Goal: Task Accomplishment & Management: Manage account settings

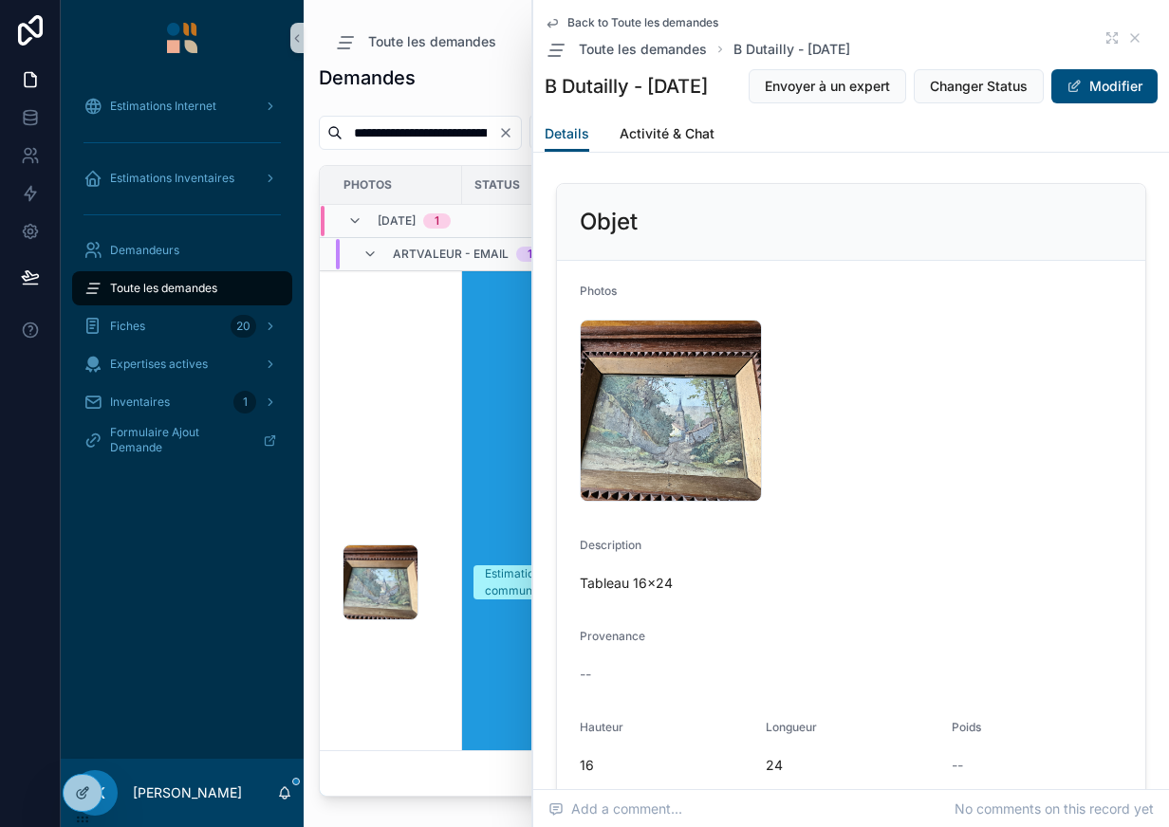
click at [476, 122] on input "**********" at bounding box center [420, 133] width 156 height 27
paste input "scrollable content"
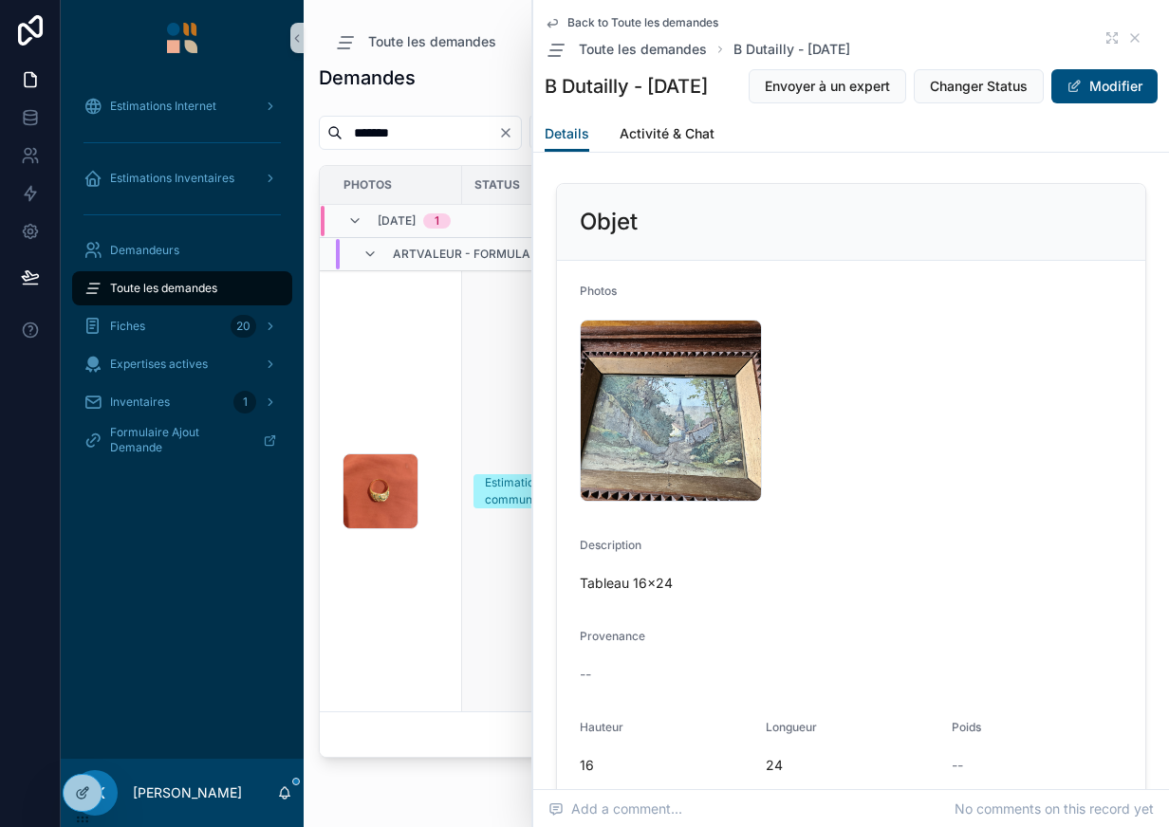
type input "*******"
click at [439, 450] on td "1023 .jpg" at bounding box center [391, 491] width 142 height 441
click at [451, 464] on td "1023 .jpg" at bounding box center [391, 491] width 142 height 441
click at [447, 465] on div "1023 .jpg" at bounding box center [396, 491] width 108 height 76
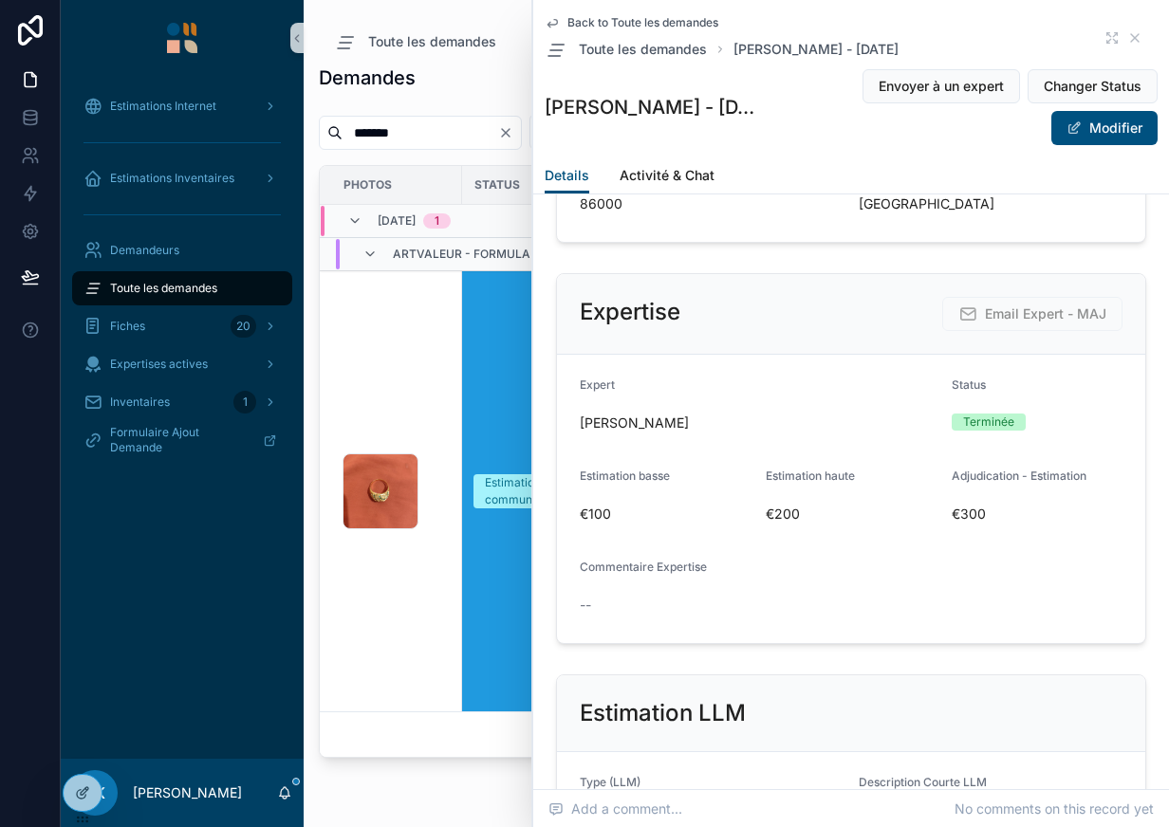
scroll to position [1378, 0]
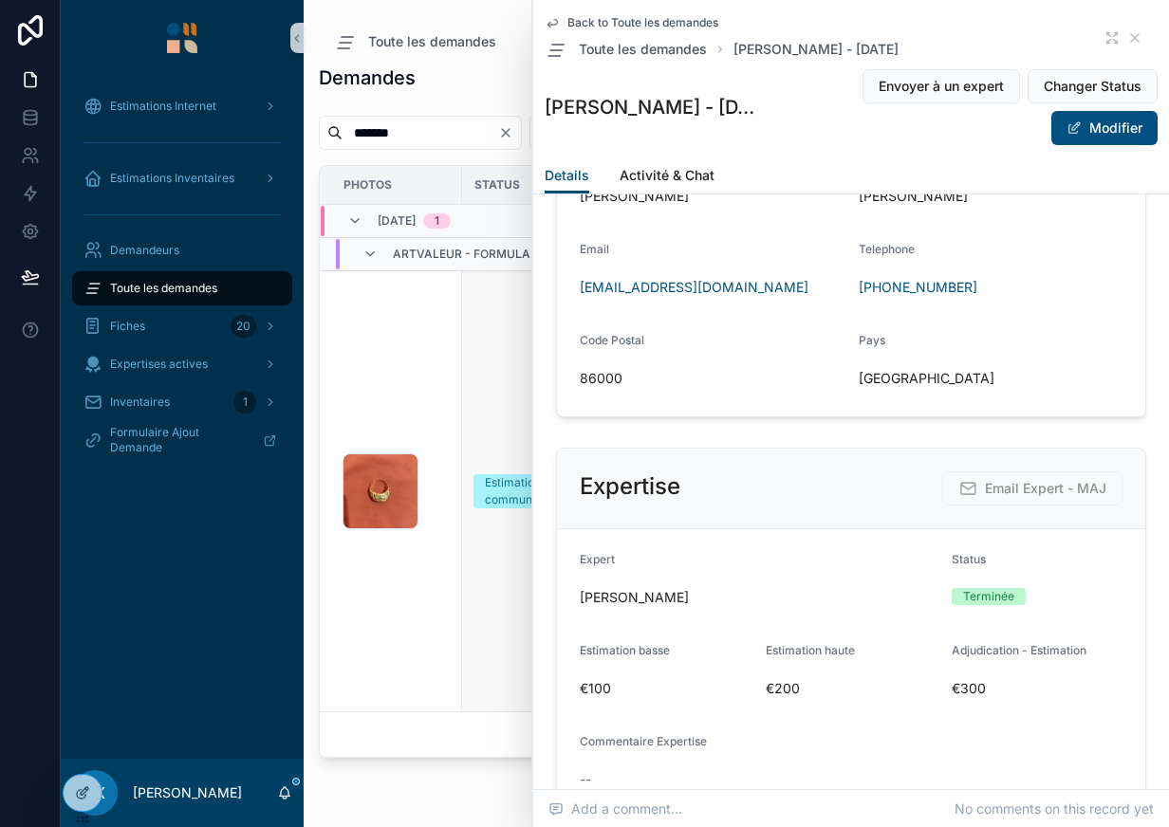
click at [430, 588] on td "1023 .jpg" at bounding box center [391, 491] width 142 height 441
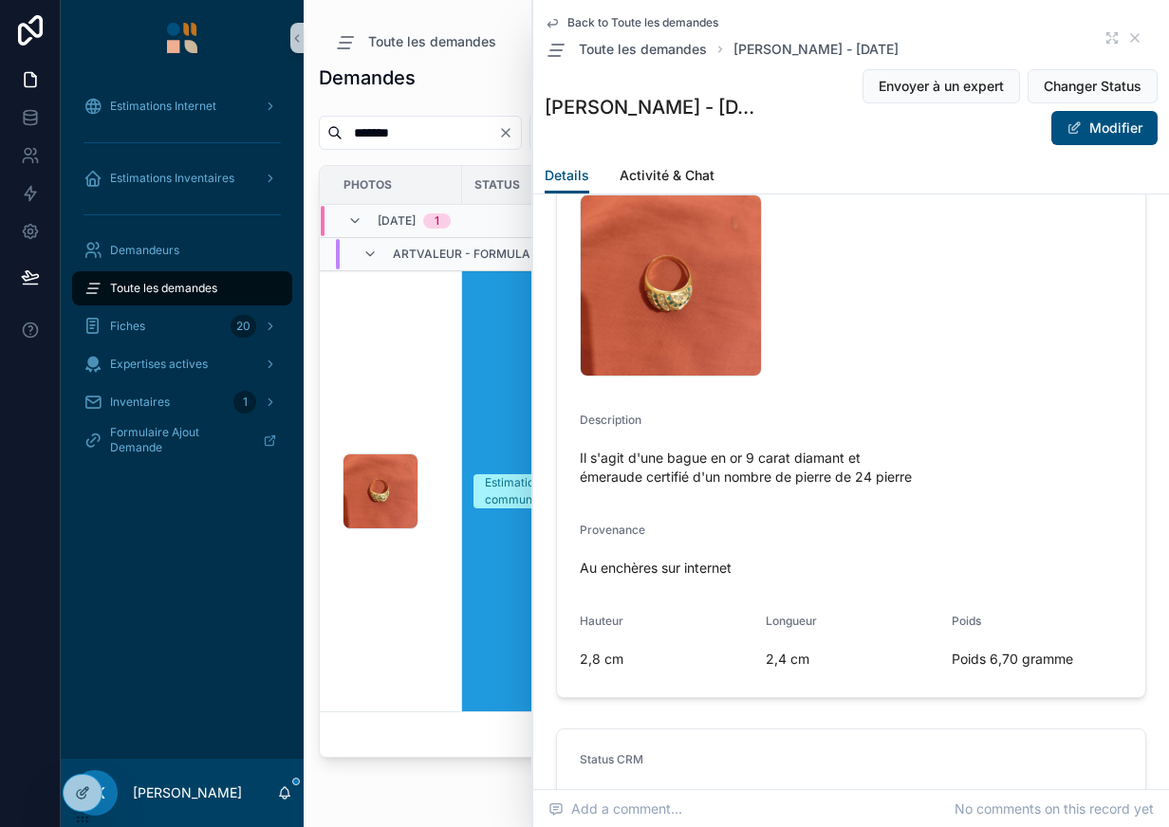
scroll to position [162, 0]
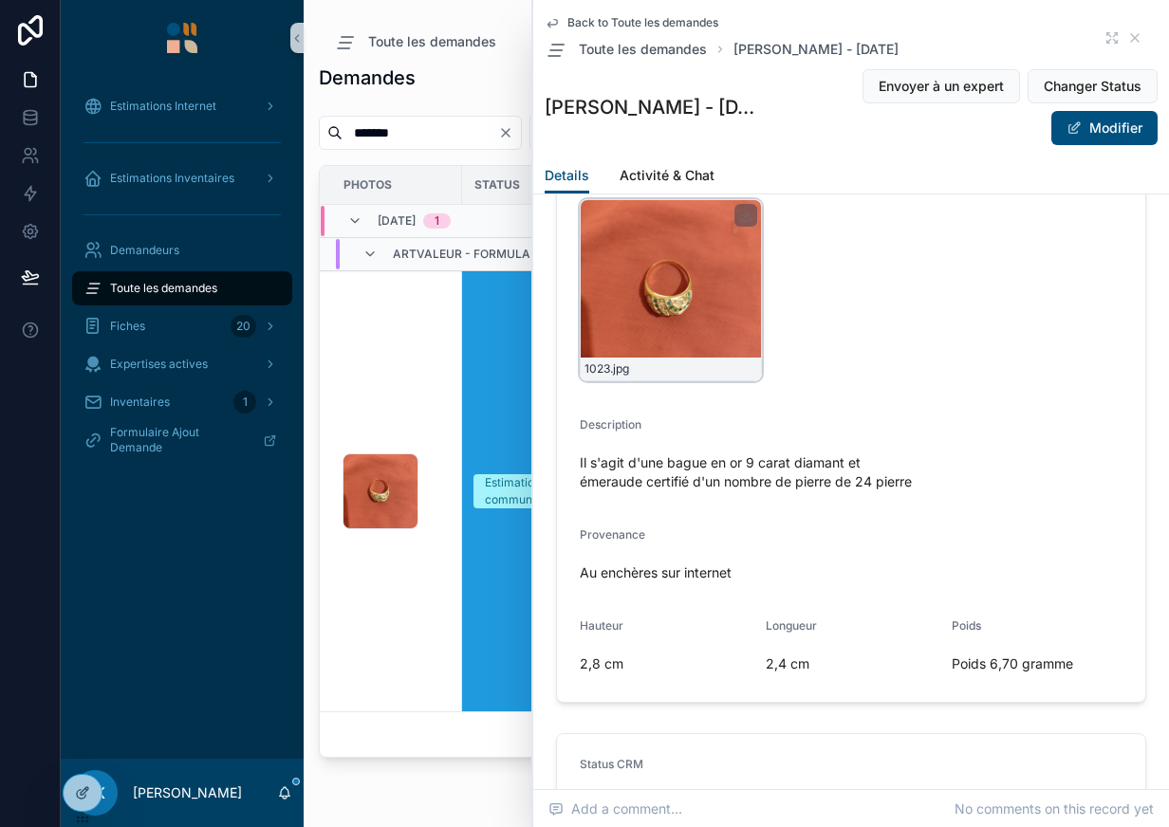
click at [692, 318] on div "1023 .jpg" at bounding box center [671, 290] width 182 height 182
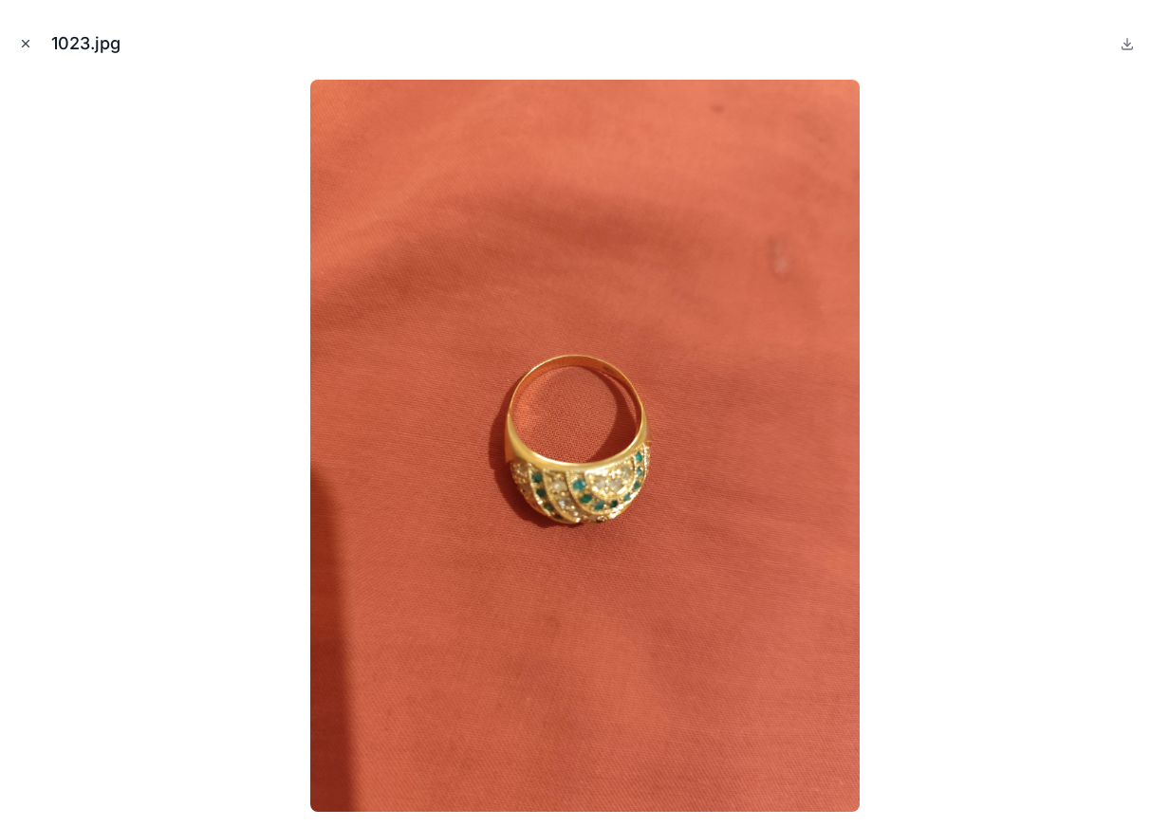
click at [22, 42] on icon "Close modal" at bounding box center [25, 43] width 13 height 13
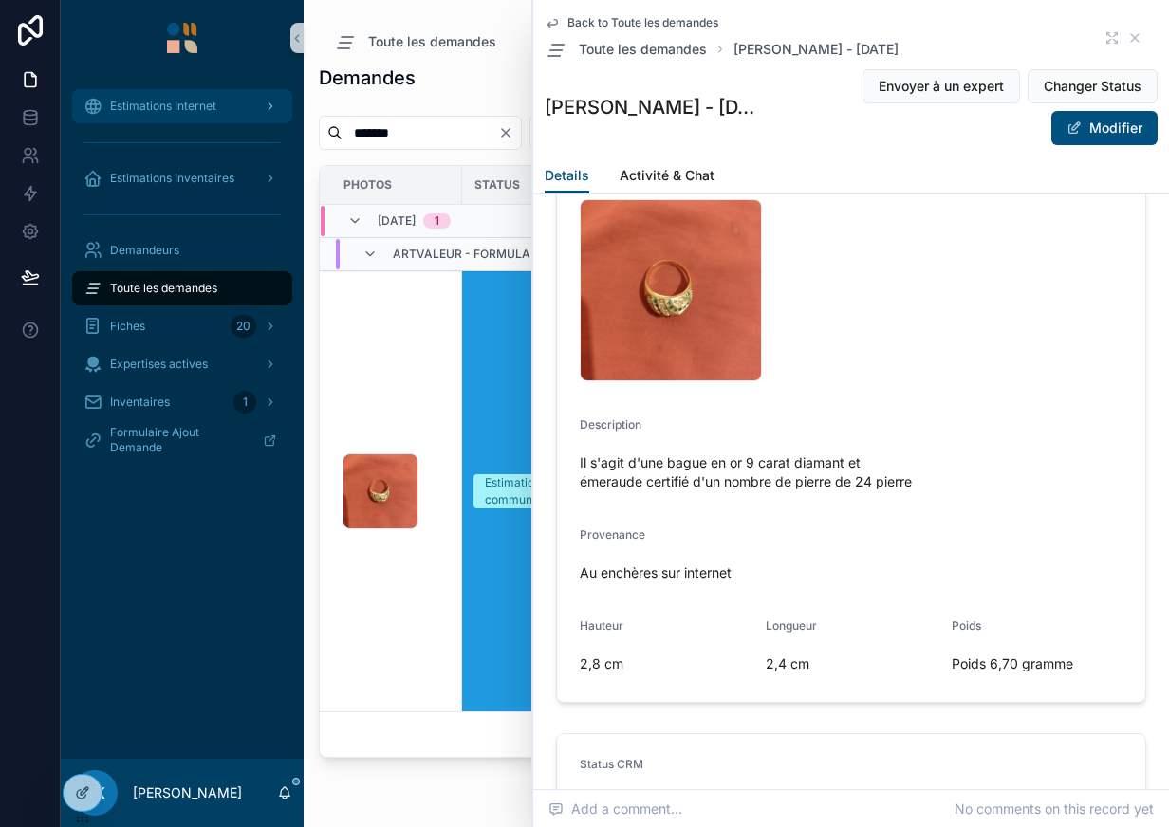
click at [186, 113] on span "Estimations Internet" at bounding box center [163, 106] width 106 height 15
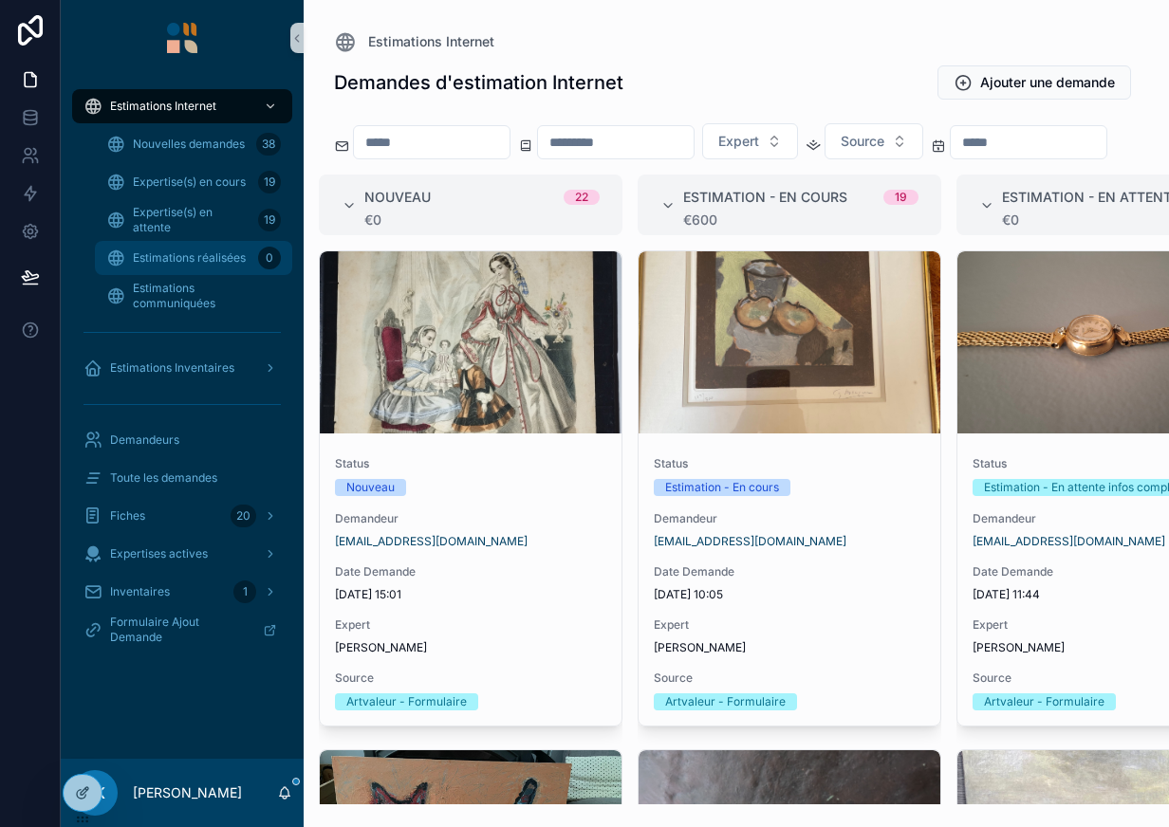
click at [219, 246] on div "Estimations réalisées 0" at bounding box center [193, 258] width 175 height 30
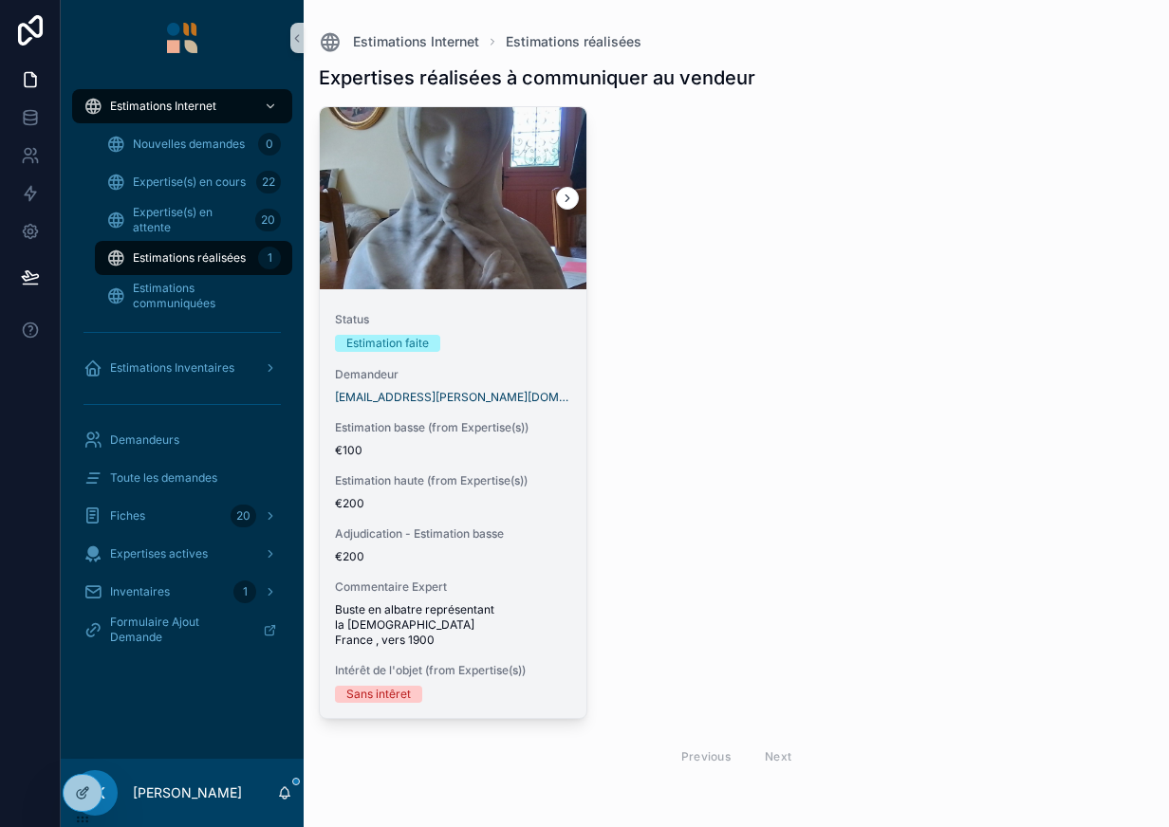
click at [469, 293] on link "Status Estimation faite Demandeur [EMAIL_ADDRESS][PERSON_NAME][DOMAIN_NAME] Est…" at bounding box center [453, 412] width 268 height 613
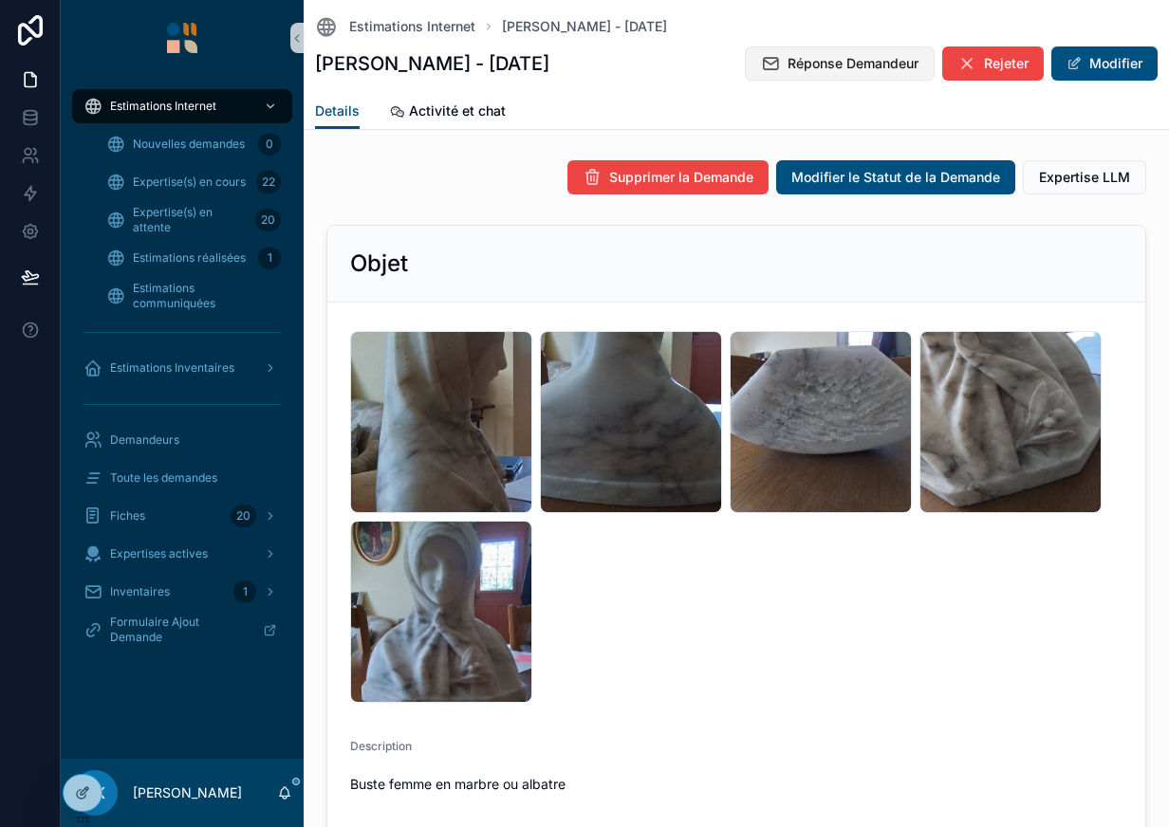
click at [844, 59] on span "Réponse Demandeur" at bounding box center [852, 63] width 131 height 19
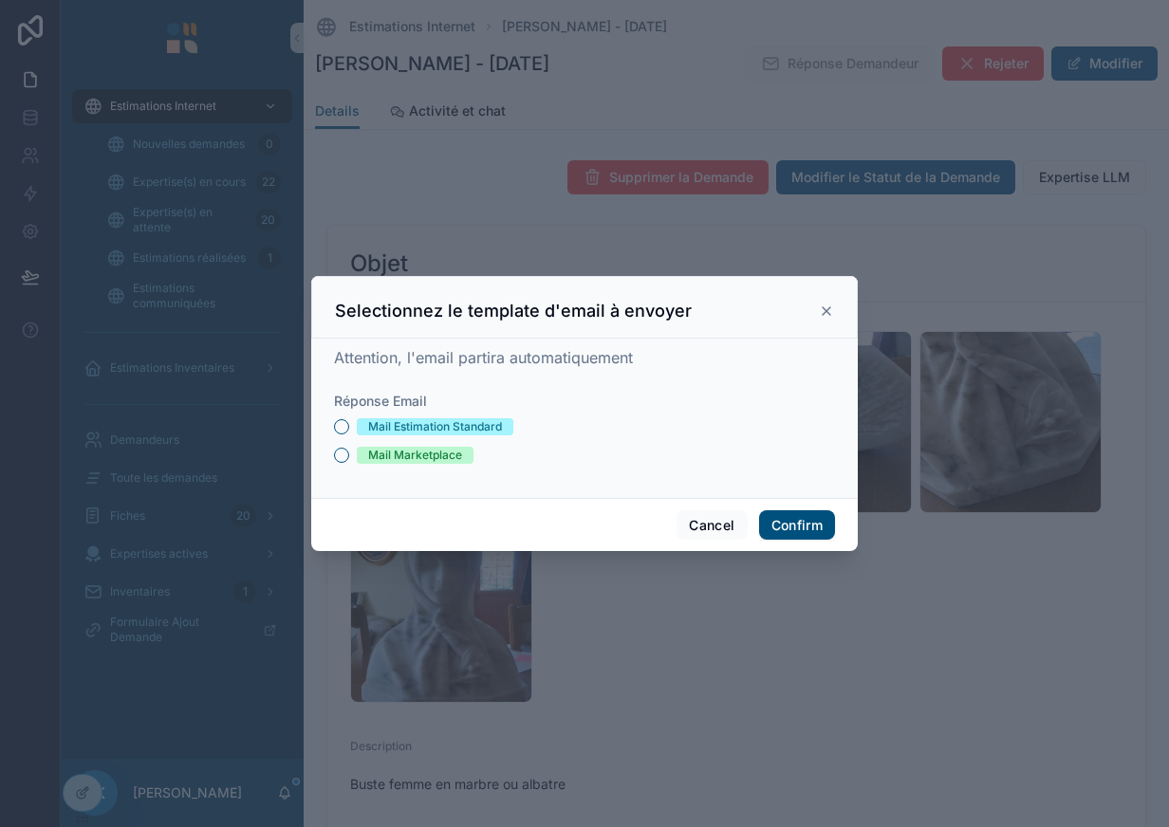
click at [414, 458] on div "Mail Marketplace" at bounding box center [415, 455] width 94 height 17
click at [349, 458] on button "Mail Marketplace" at bounding box center [341, 455] width 15 height 15
click at [802, 528] on button "Confirm" at bounding box center [797, 525] width 76 height 30
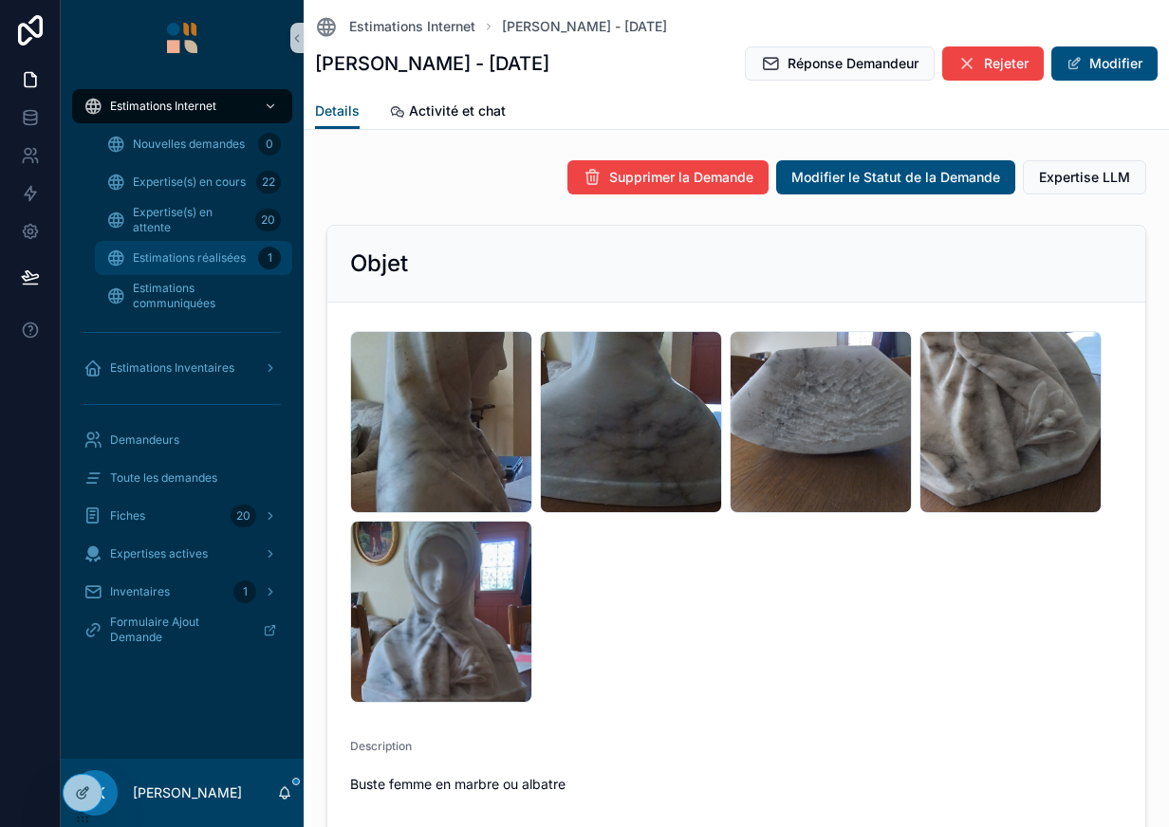
click at [224, 268] on div "Estimations réalisées 1" at bounding box center [193, 258] width 175 height 30
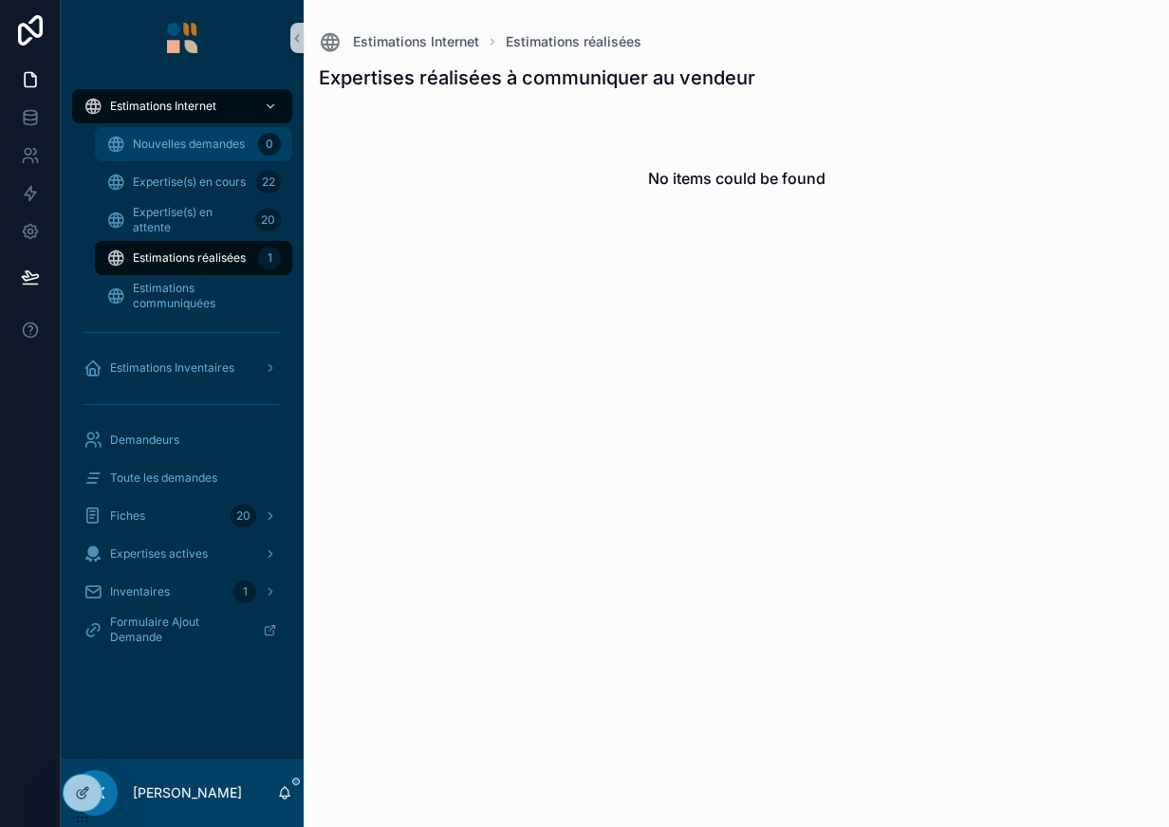
click at [201, 142] on span "Nouvelles demandes" at bounding box center [189, 144] width 112 height 15
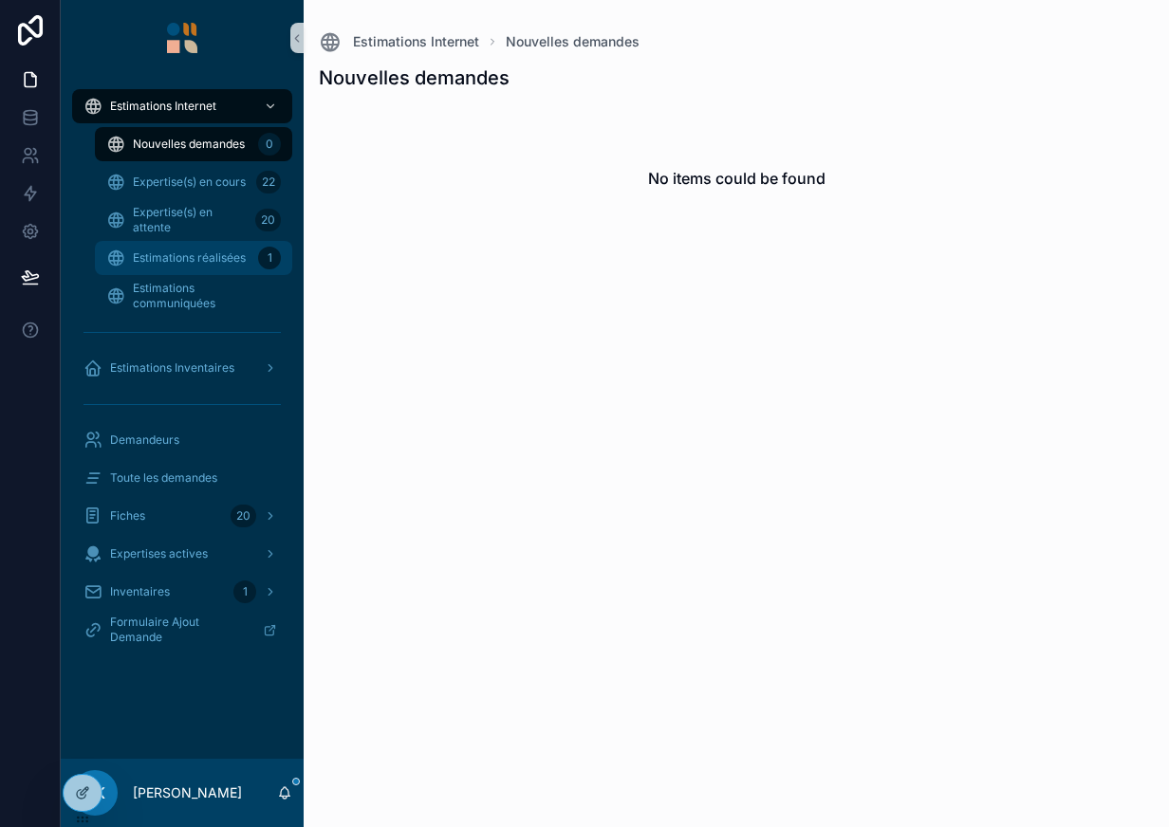
click at [215, 268] on div "Estimations réalisées 1" at bounding box center [193, 258] width 175 height 30
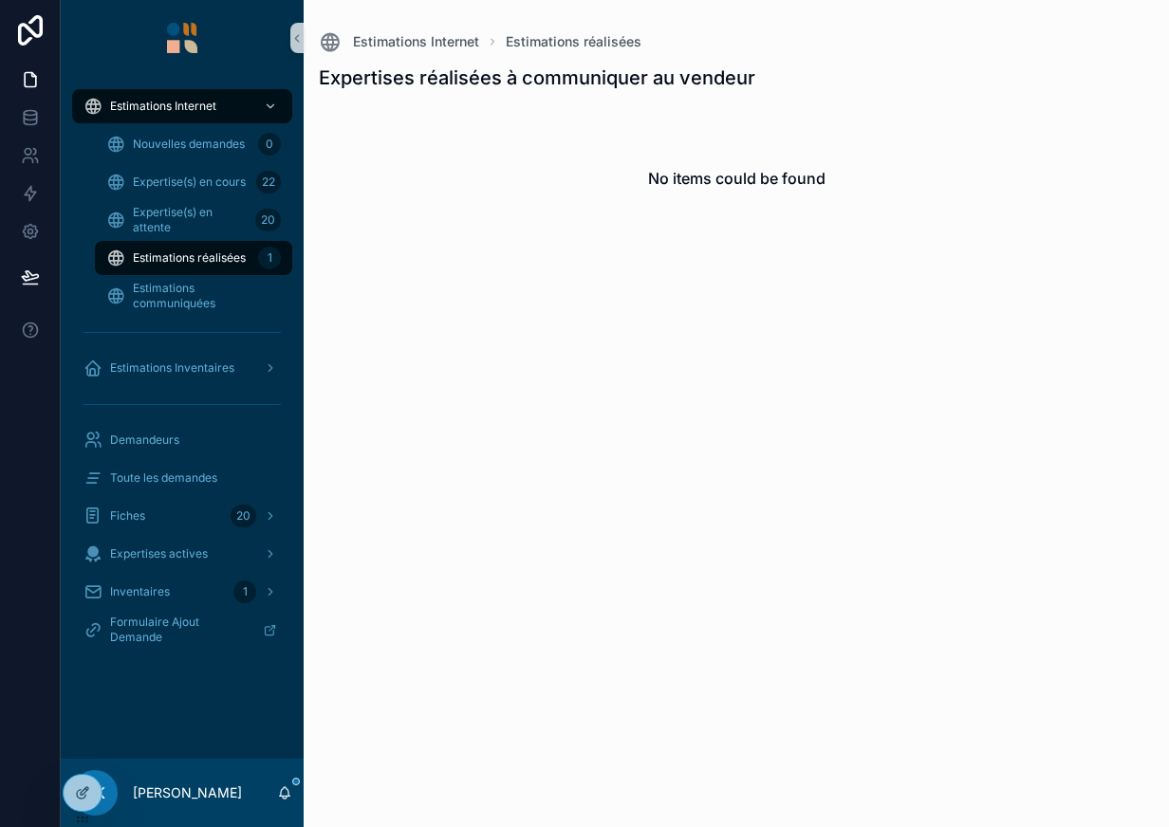
click at [215, 268] on div "Estimations réalisées 1" at bounding box center [193, 258] width 175 height 30
click at [174, 130] on div "Nouvelles demandes 0" at bounding box center [193, 144] width 175 height 30
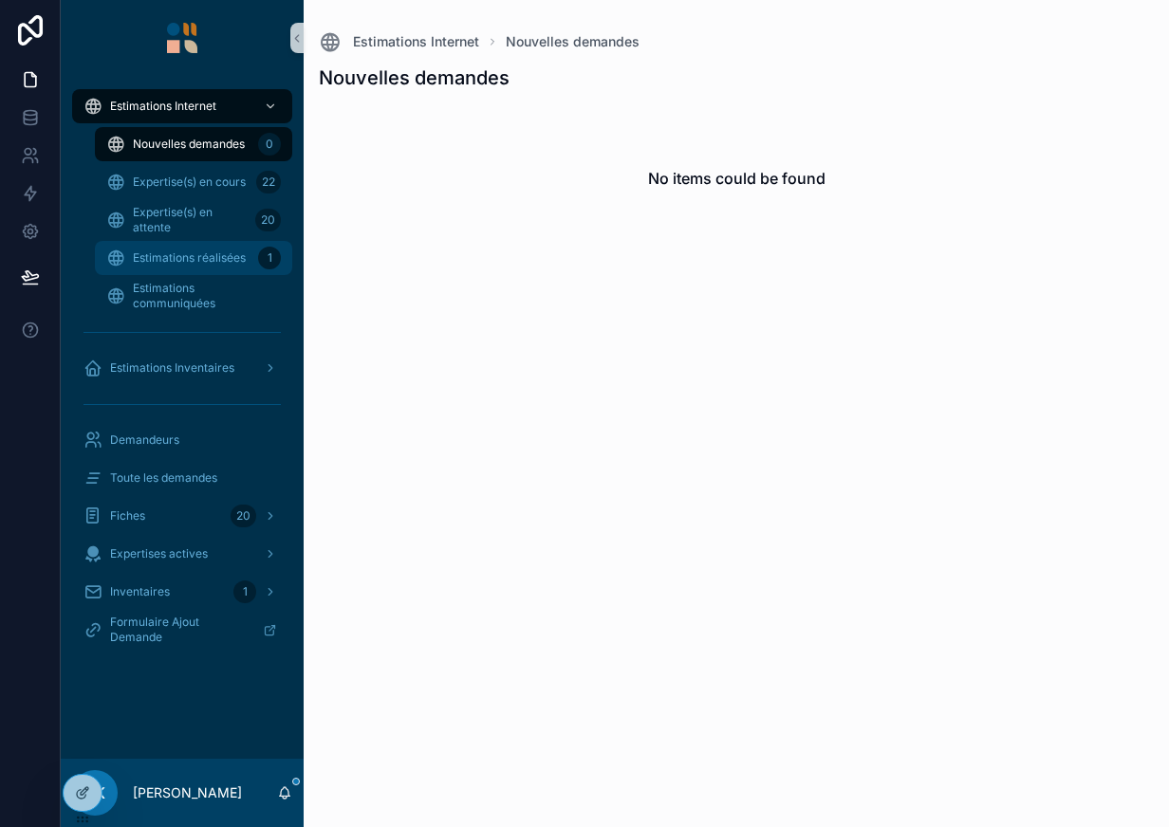
click at [157, 250] on div "Estimations réalisées 1" at bounding box center [193, 258] width 175 height 30
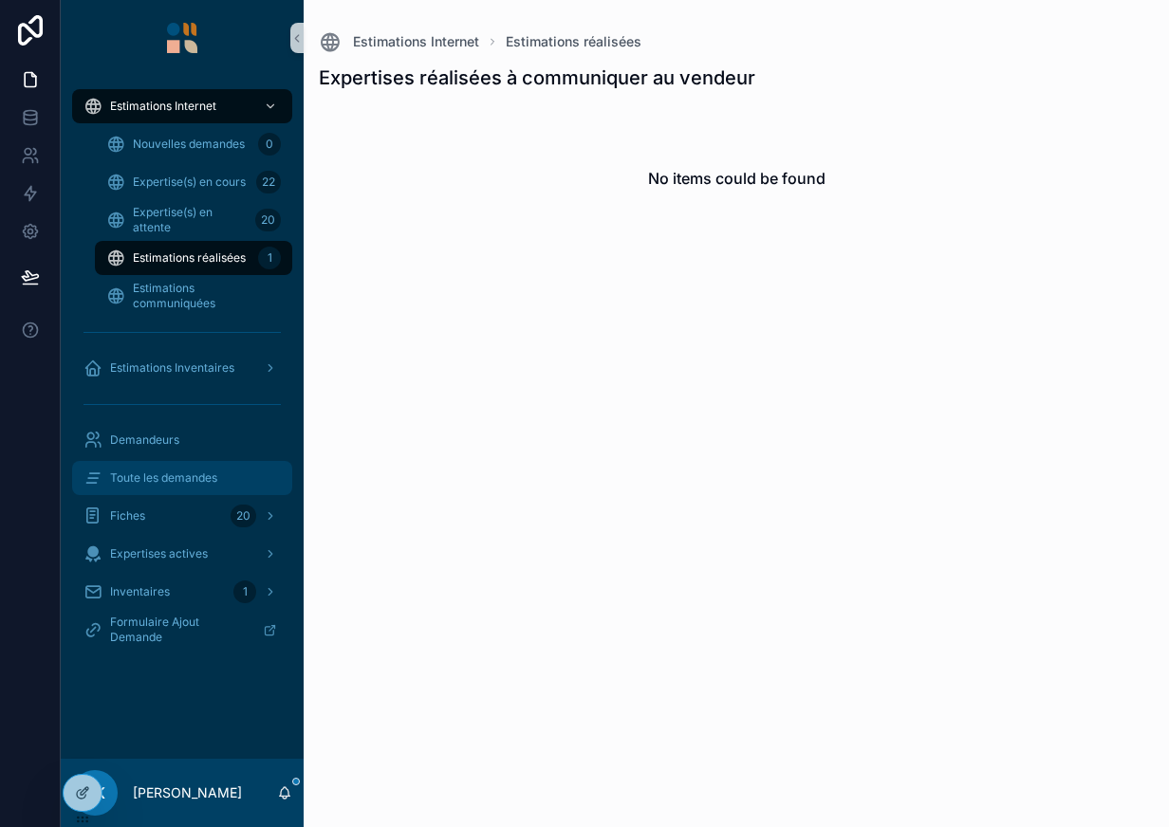
click at [174, 463] on div "Toute les demandes" at bounding box center [181, 478] width 197 height 30
click at [174, 463] on div "Estimations Internet Nouvelles demandes 0 Expertise(s) en cours 22 Expertise(s)…" at bounding box center [182, 374] width 243 height 596
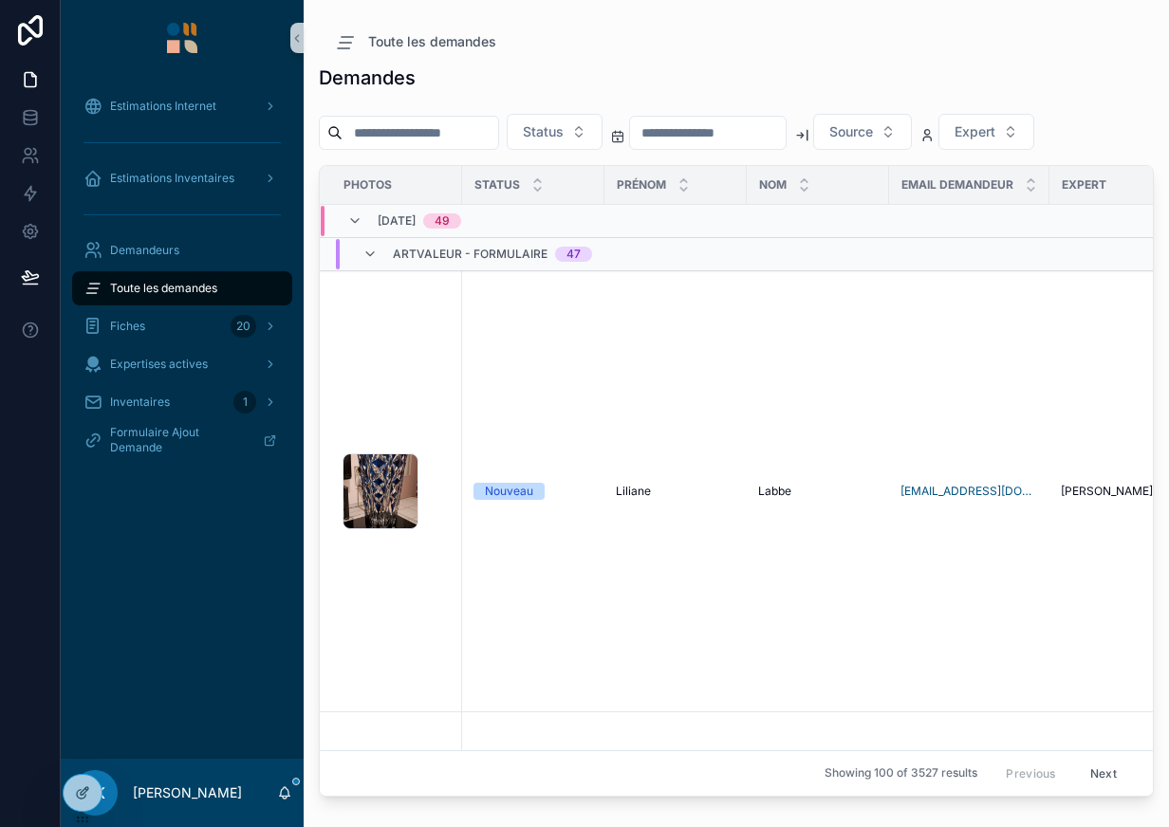
click at [448, 128] on input "scrollable content" at bounding box center [420, 133] width 156 height 27
paste input "*******"
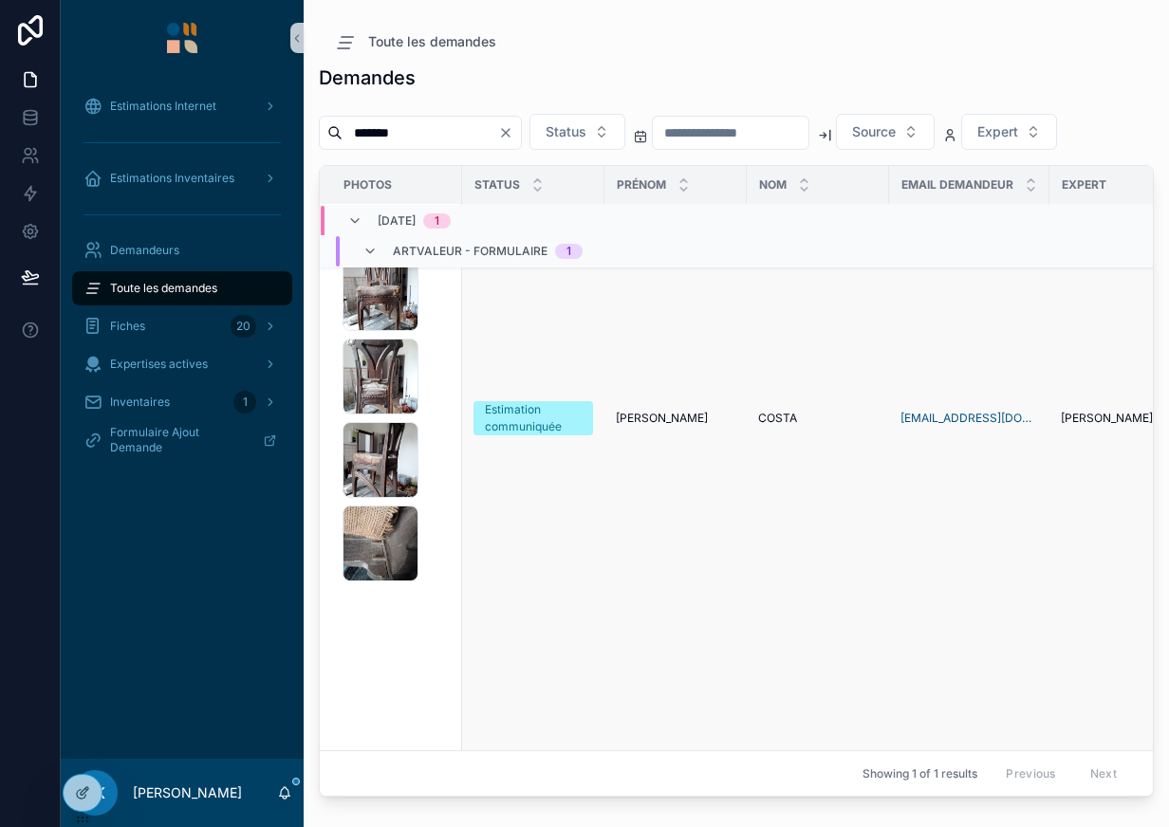
scroll to position [294, 0]
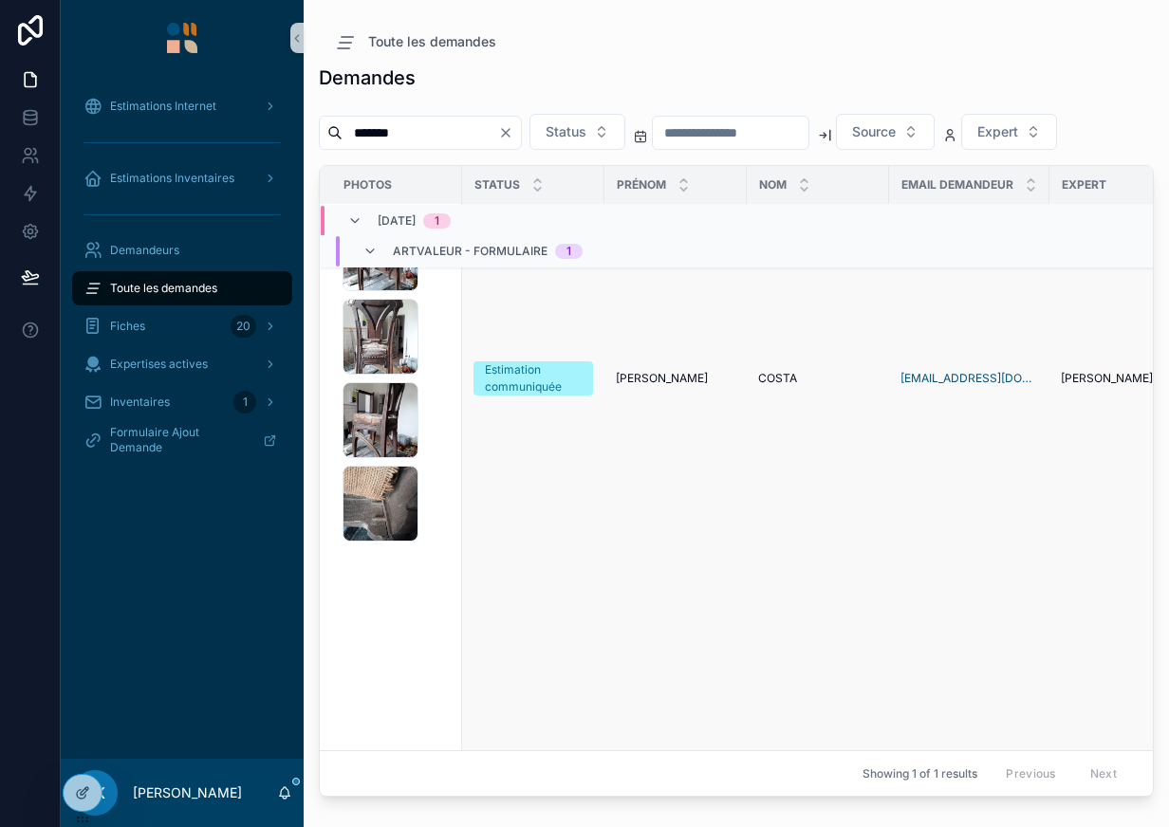
click at [430, 379] on div "IMG-20250726-WA0013 .jpg IMG-20250726-WA0014 .jpg IMG-20250726-WA0015 .jpg IMG-…" at bounding box center [396, 378] width 108 height 326
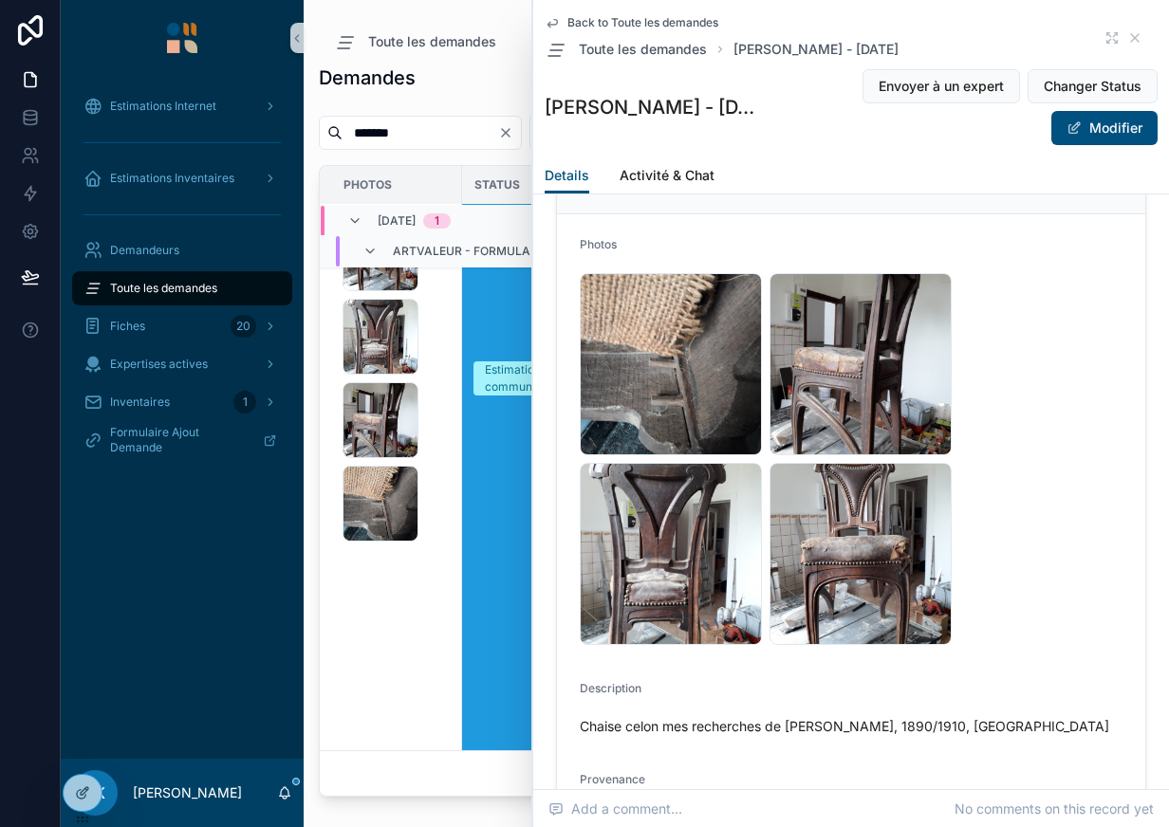
scroll to position [110, 0]
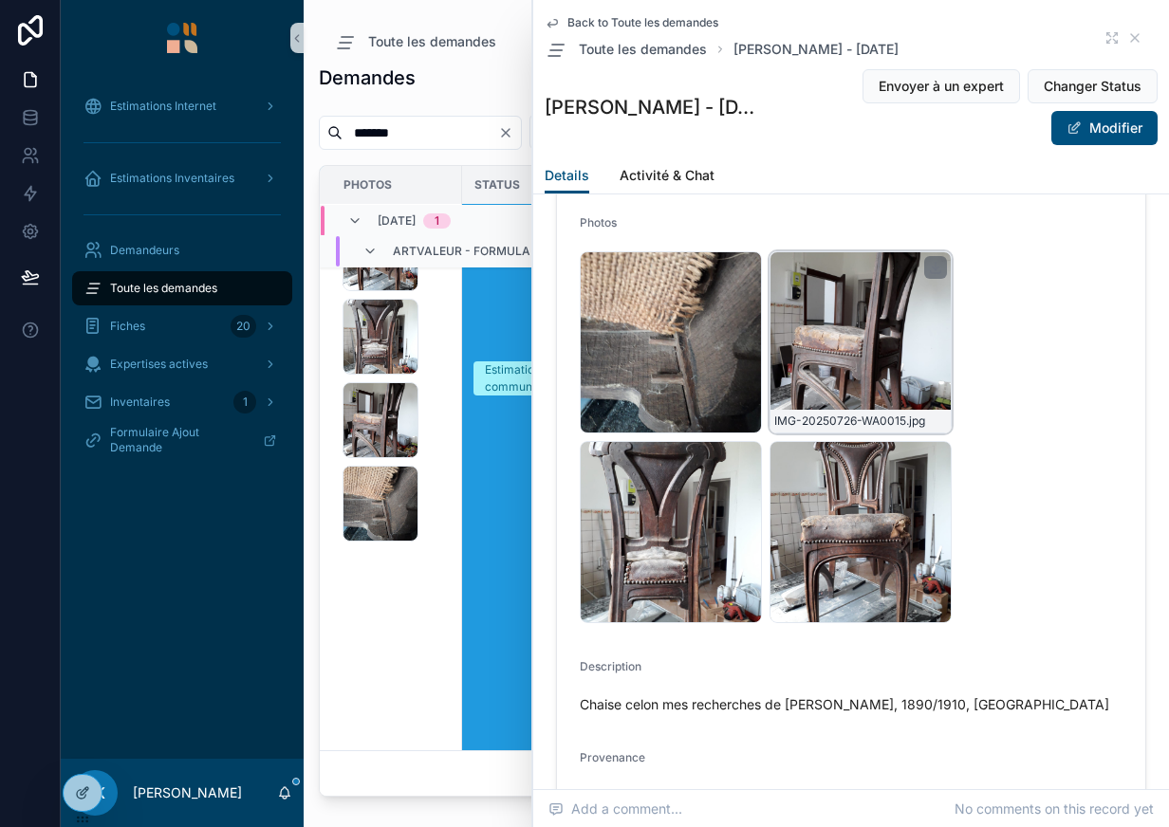
click at [868, 319] on div "IMG-20250726-WA0015 .jpg" at bounding box center [860, 342] width 182 height 182
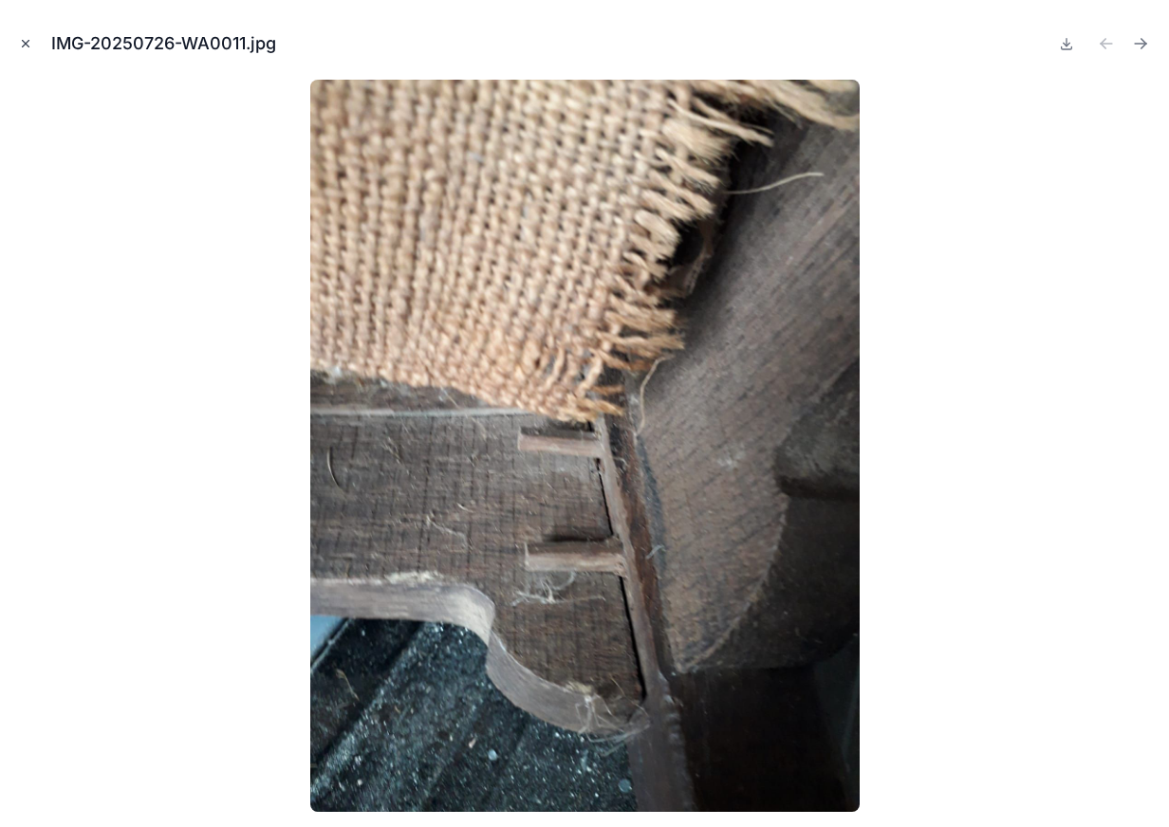
click at [19, 38] on icon "Close modal" at bounding box center [25, 43] width 13 height 13
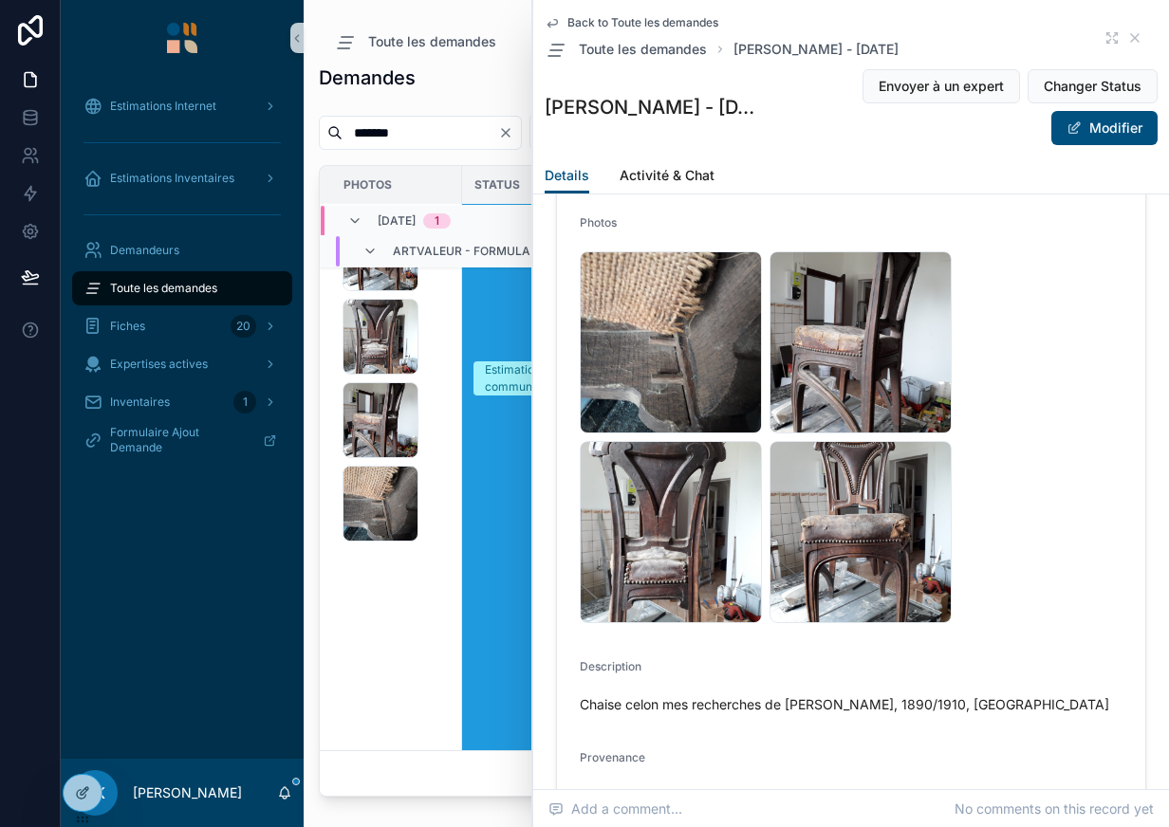
click at [433, 143] on input "*******" at bounding box center [420, 133] width 156 height 27
paste input "scrollable content"
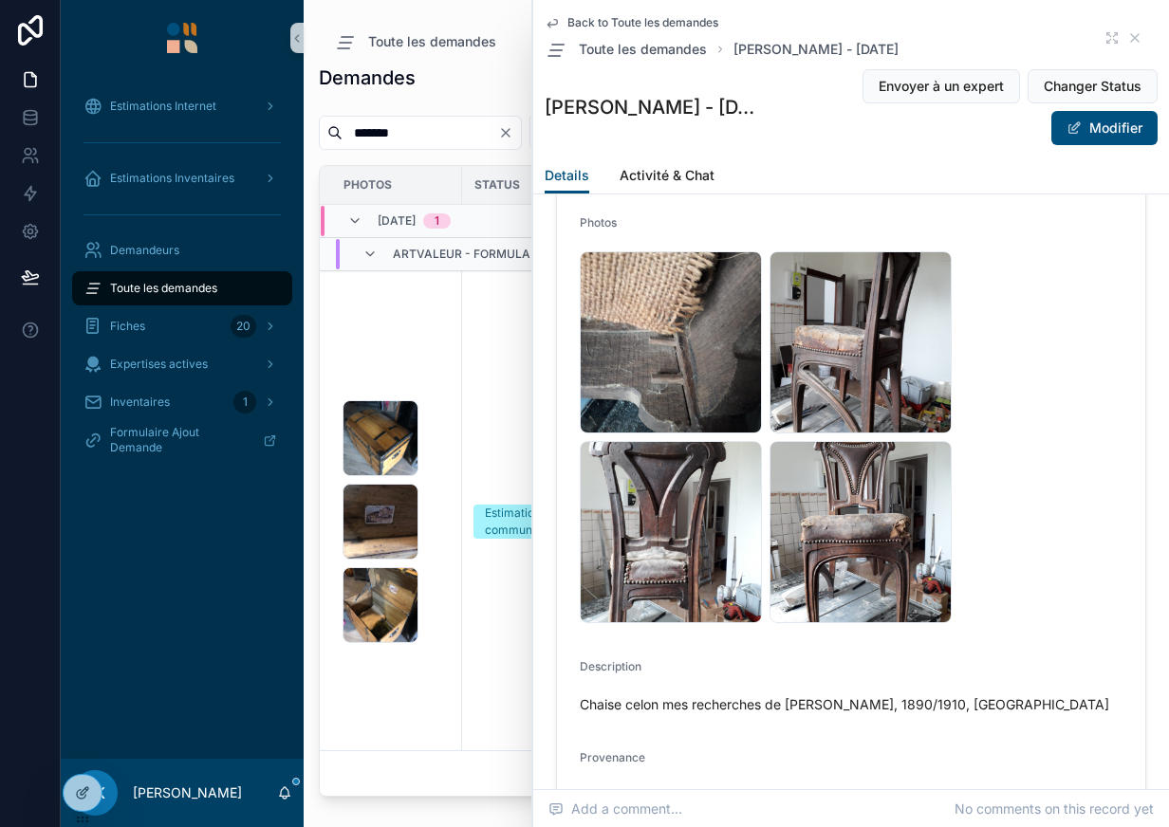
click at [425, 130] on input "*******" at bounding box center [420, 133] width 156 height 27
type input "*******"
click at [440, 462] on div "image .jpg image .jpg image .jpg" at bounding box center [396, 521] width 108 height 243
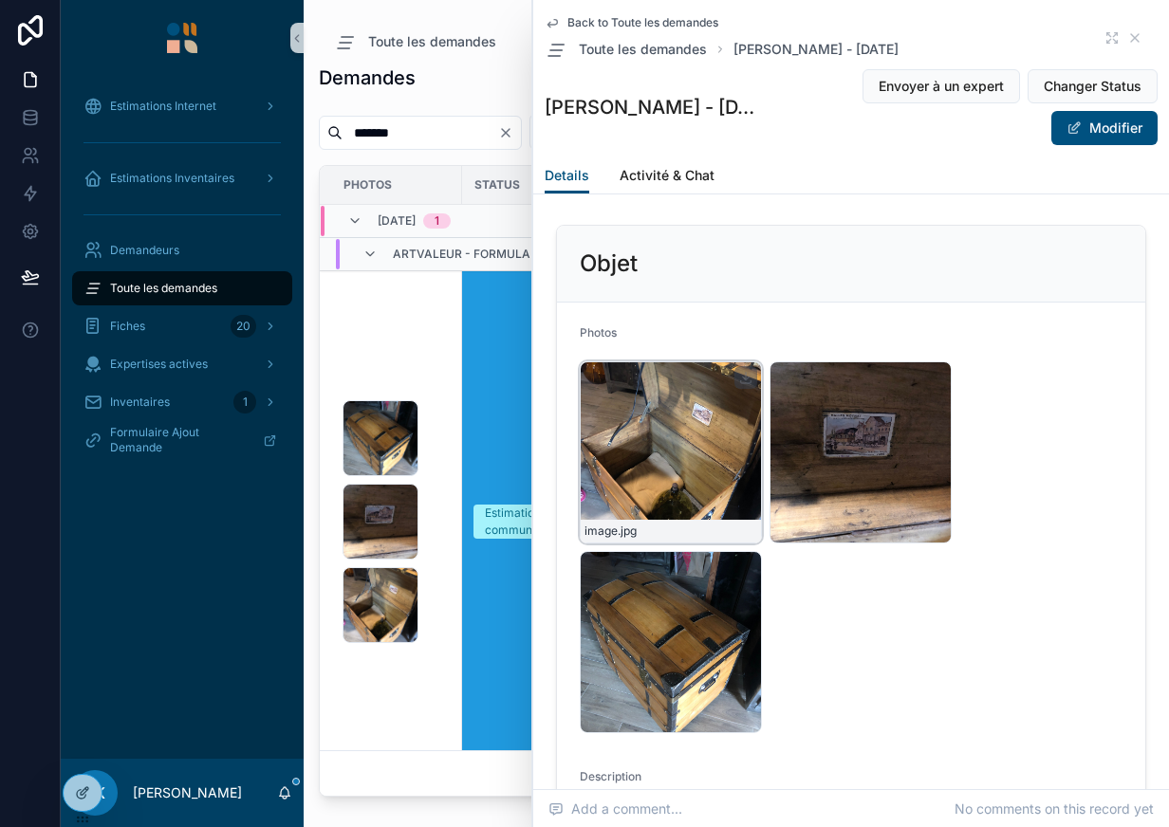
click at [637, 438] on div "image .jpg" at bounding box center [671, 452] width 182 height 182
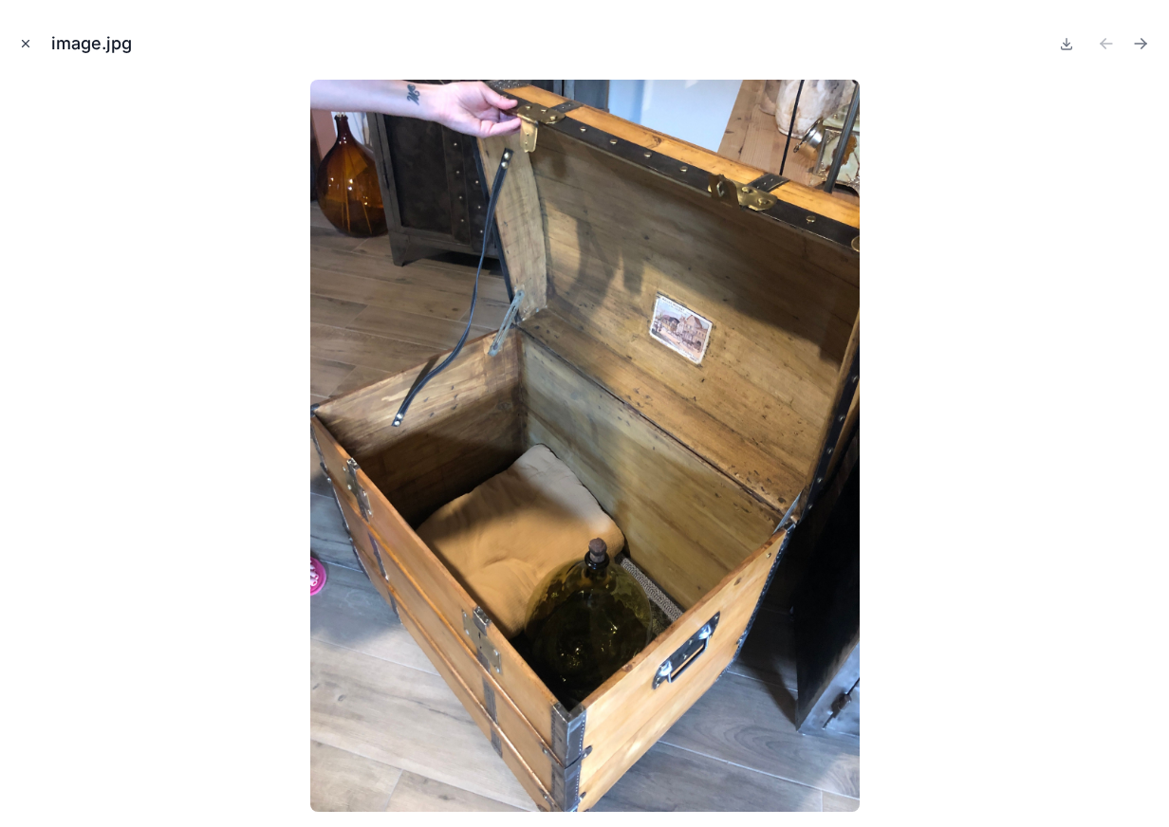
click at [18, 48] on button "Close modal" at bounding box center [25, 43] width 21 height 21
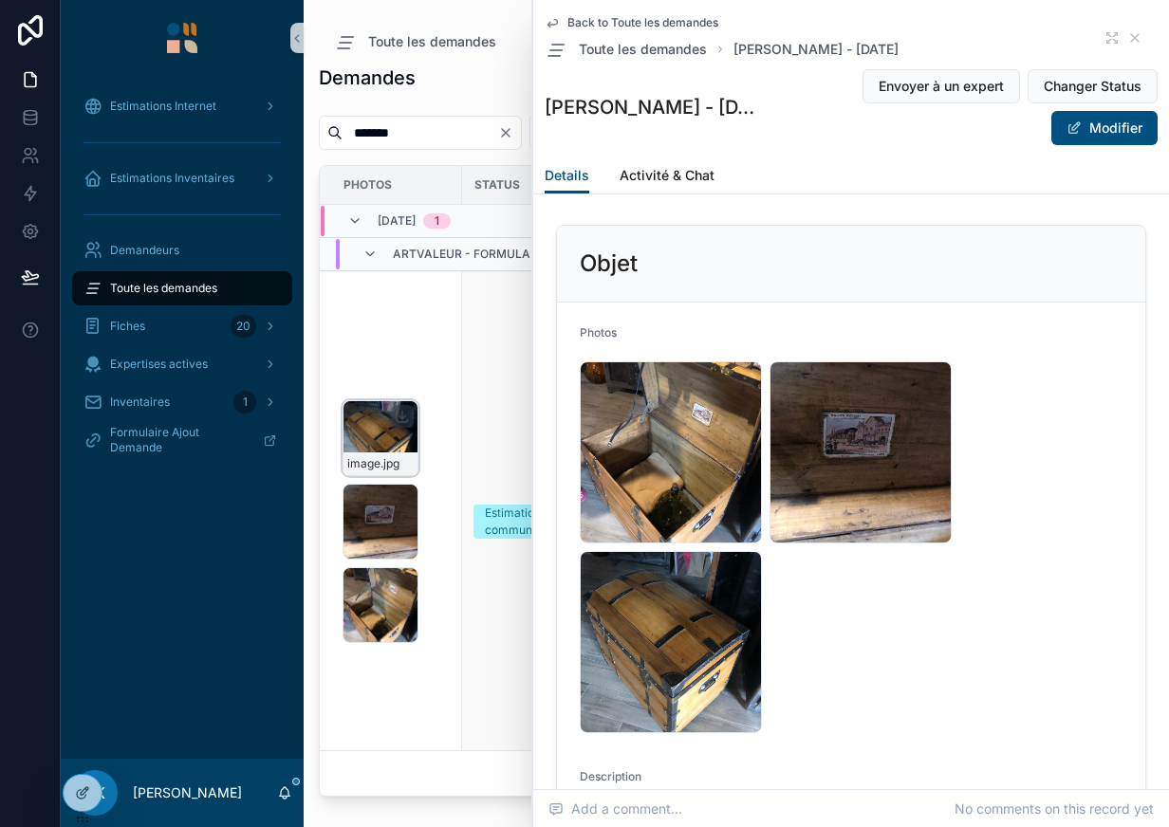
click at [394, 415] on div "image .jpg" at bounding box center [380, 438] width 76 height 76
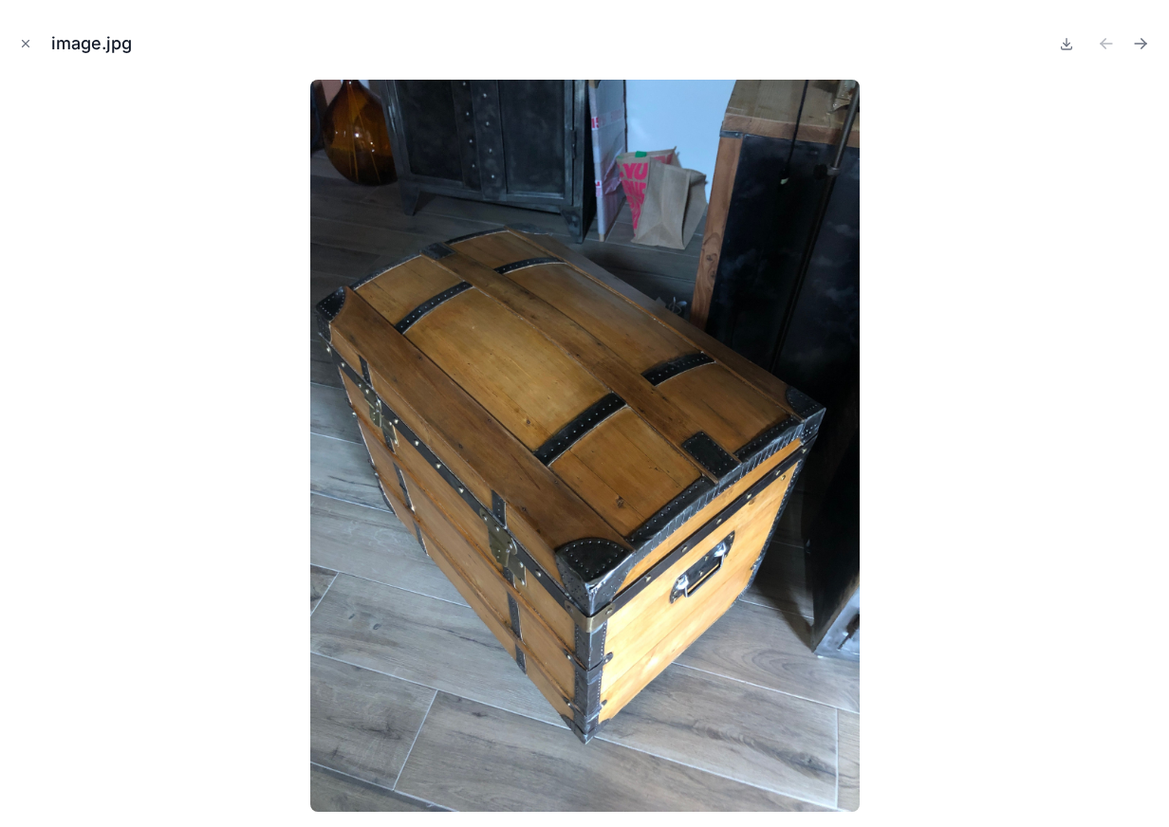
click at [394, 415] on img at bounding box center [584, 446] width 549 height 732
click at [26, 45] on icon "Close modal" at bounding box center [26, 44] width 7 height 7
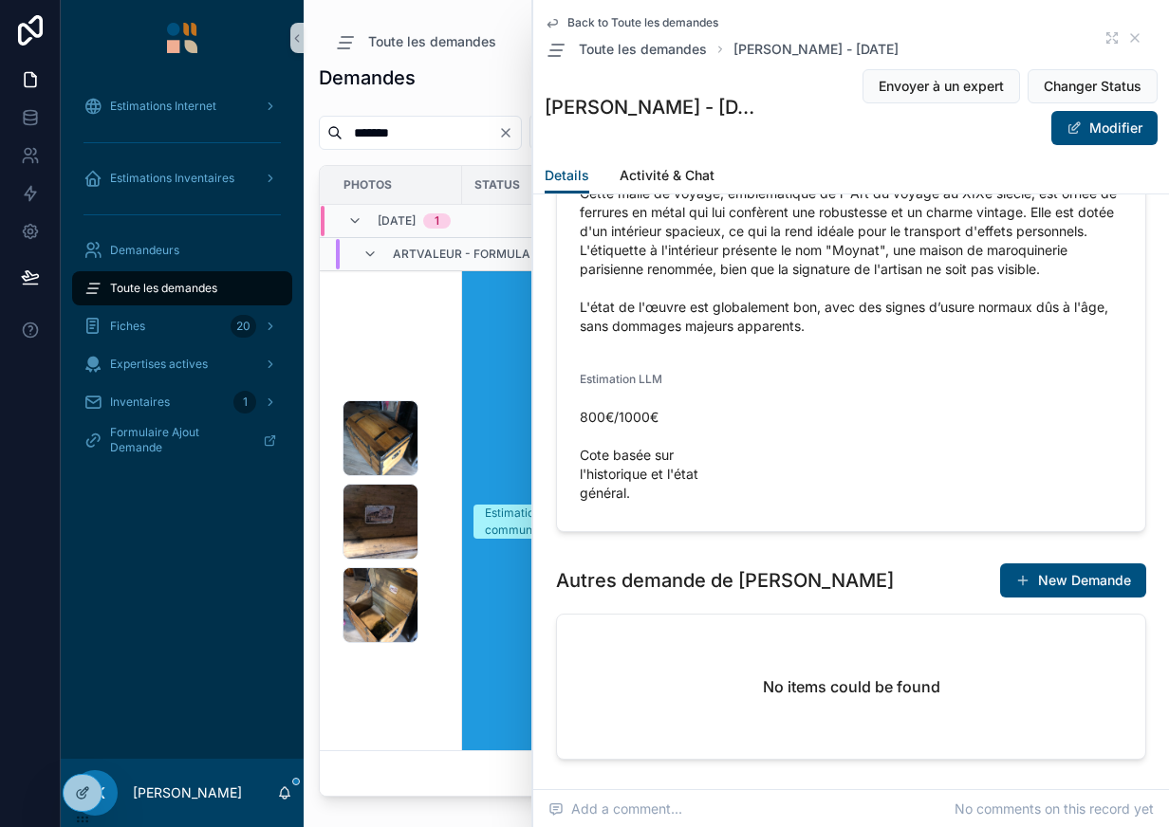
scroll to position [2605, 0]
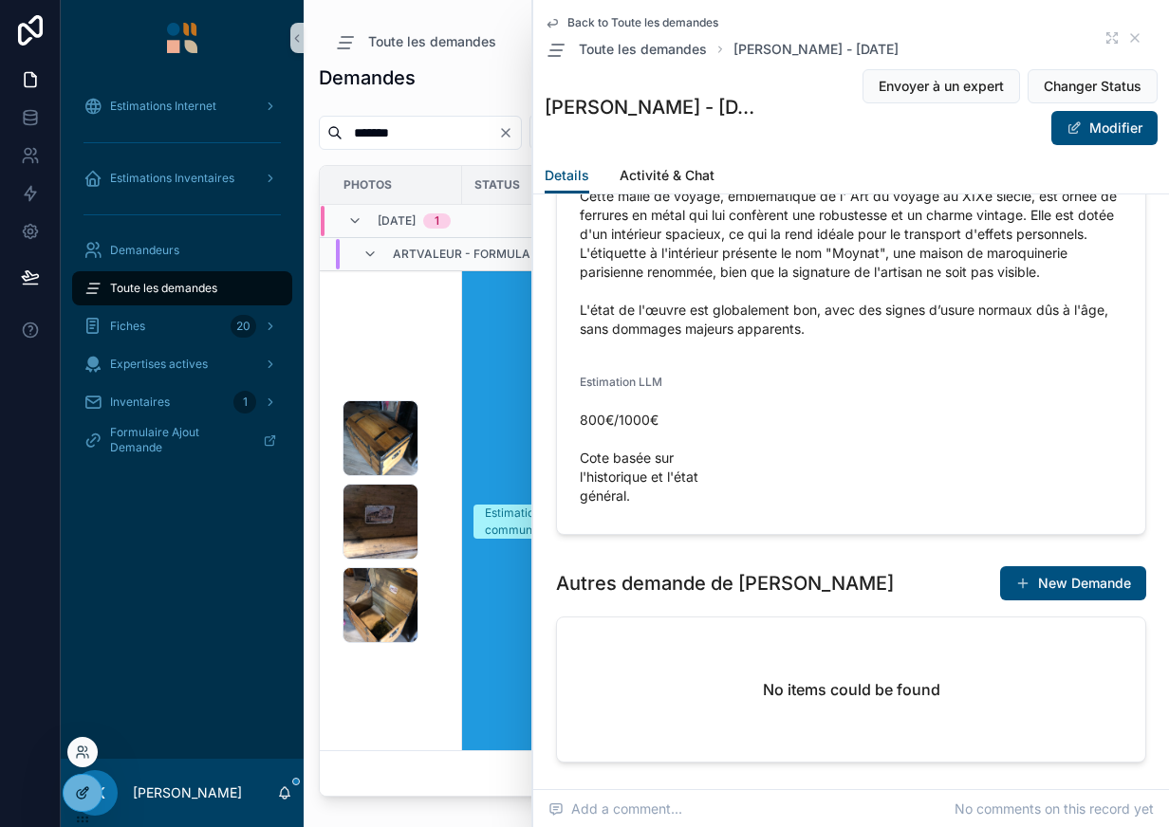
click at [83, 795] on icon at bounding box center [85, 791] width 8 height 8
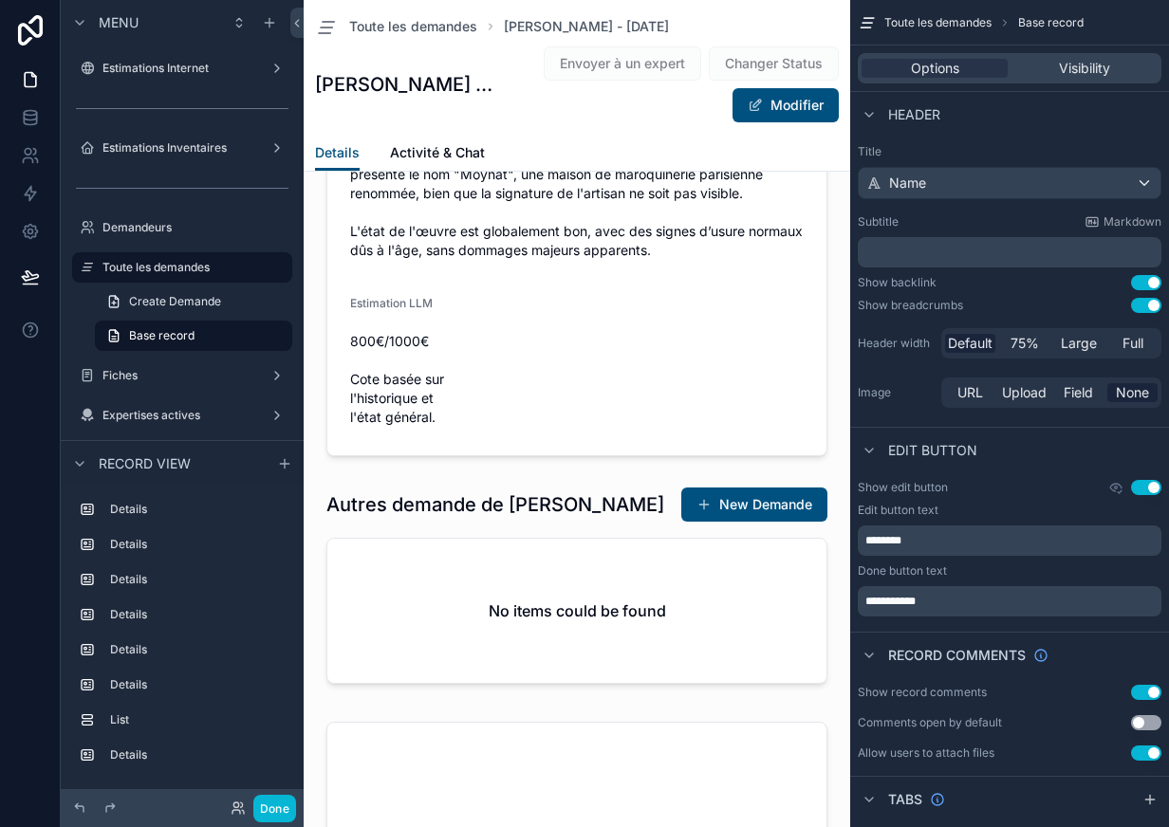
scroll to position [2341, 0]
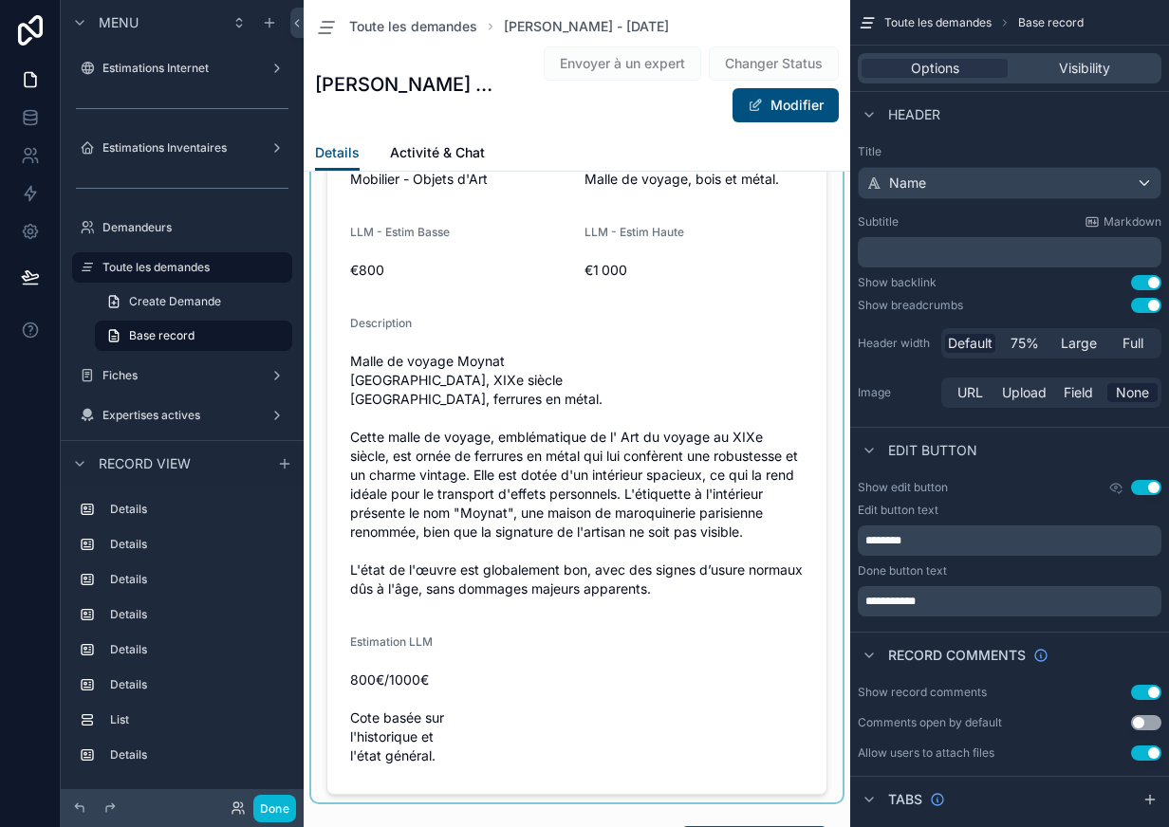
click at [600, 458] on div "scrollable content" at bounding box center [576, 414] width 531 height 777
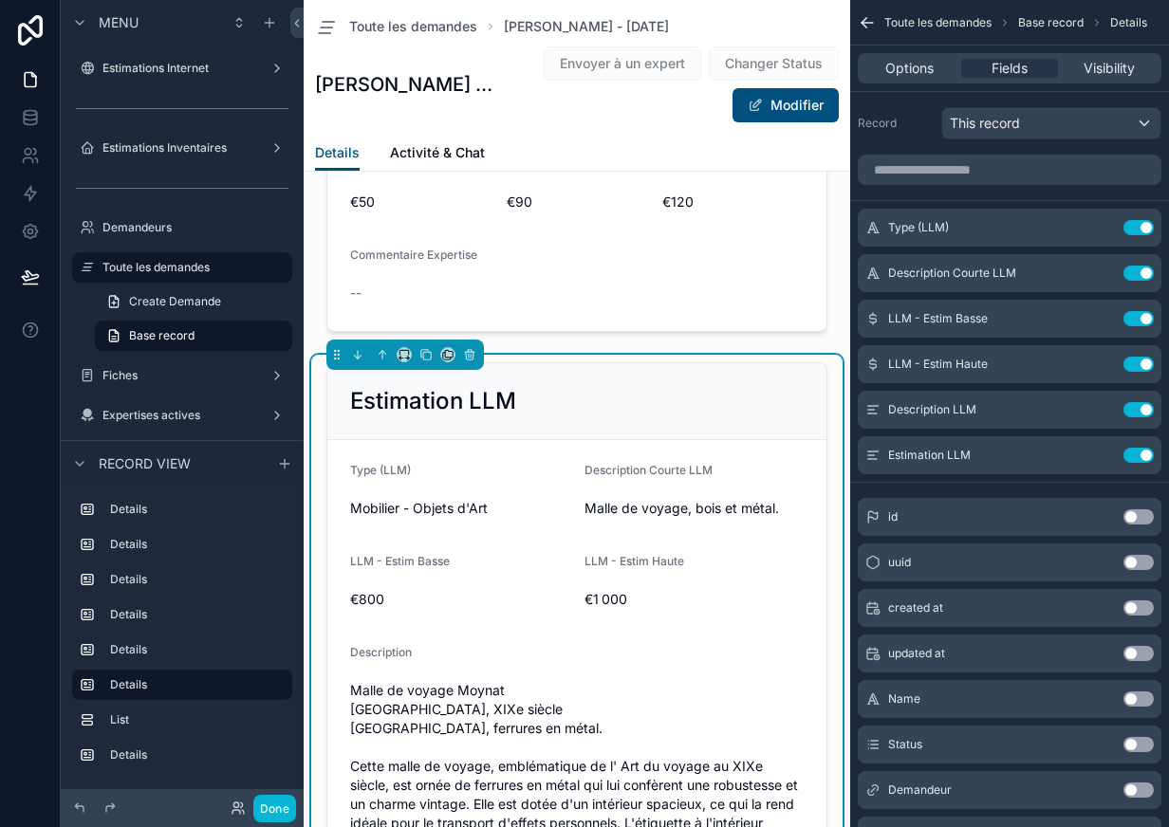
scroll to position [2010, 0]
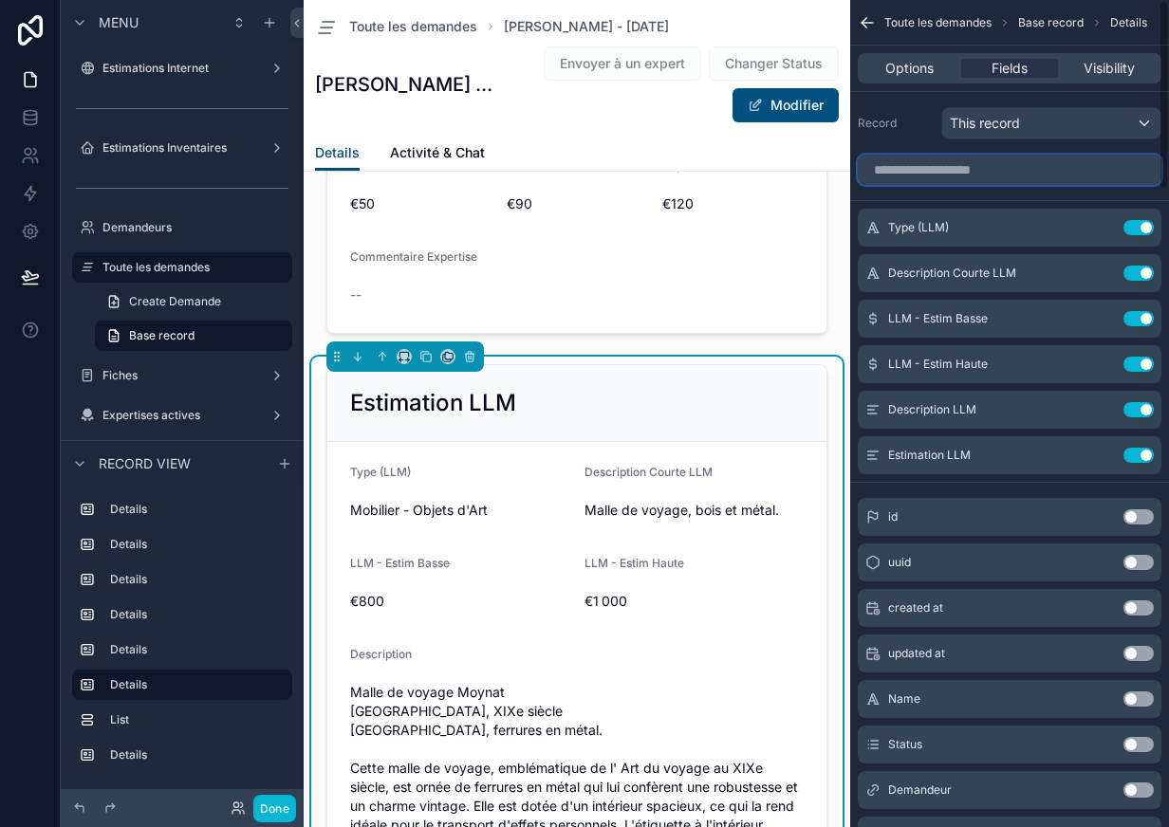
click at [999, 172] on input "scrollable content" at bounding box center [1010, 170] width 304 height 30
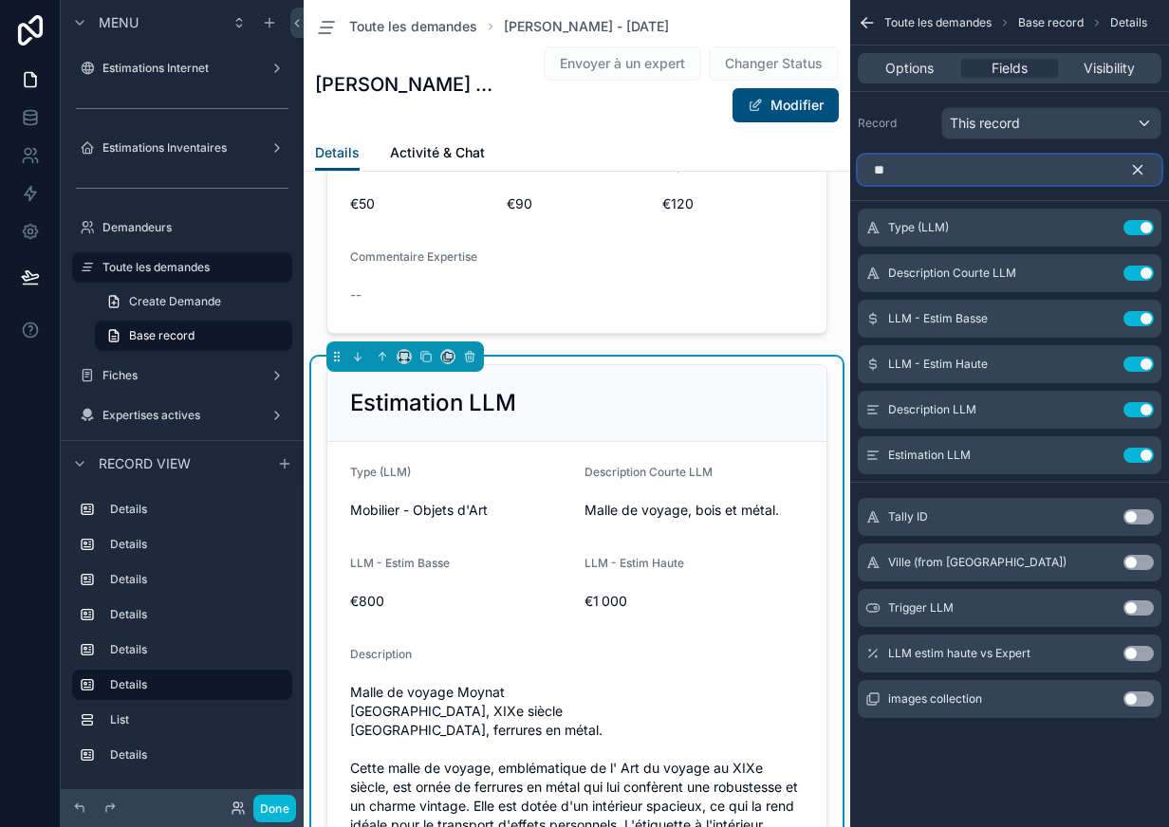
type input "*"
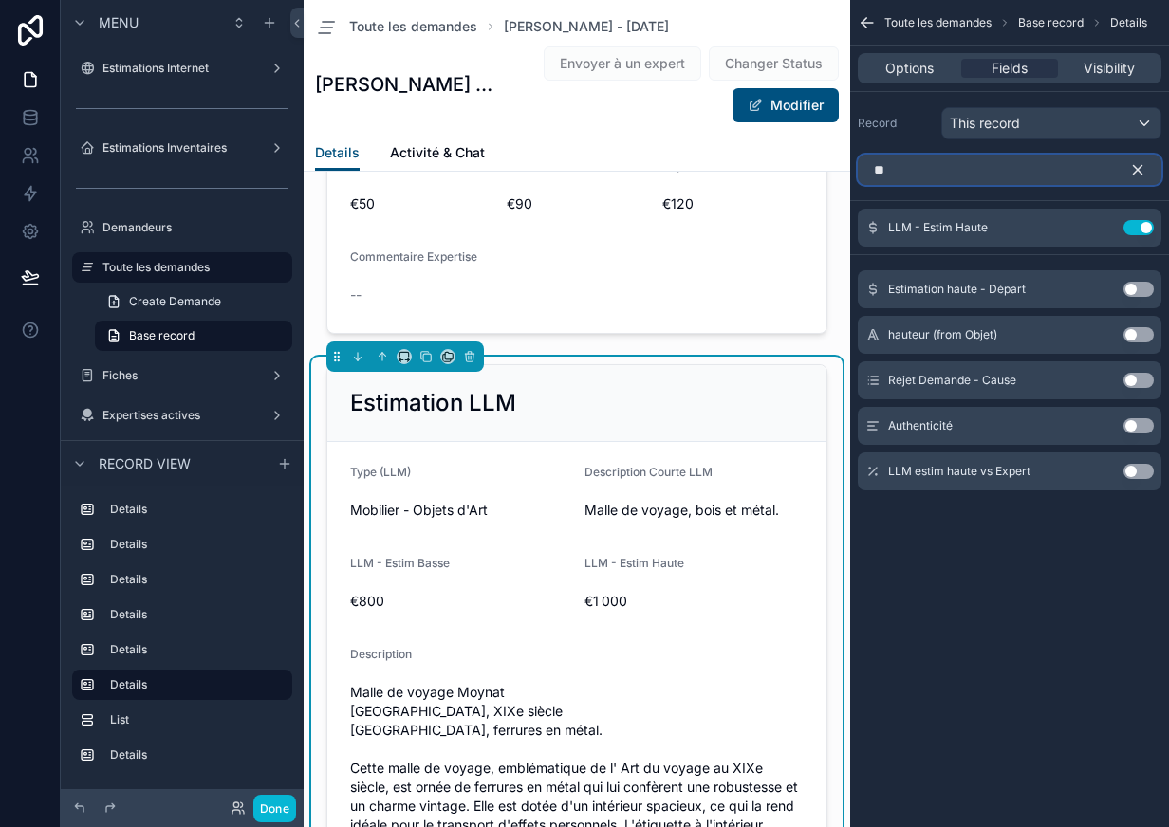
type input "**"
click at [1134, 430] on button "Use setting" at bounding box center [1138, 425] width 30 height 15
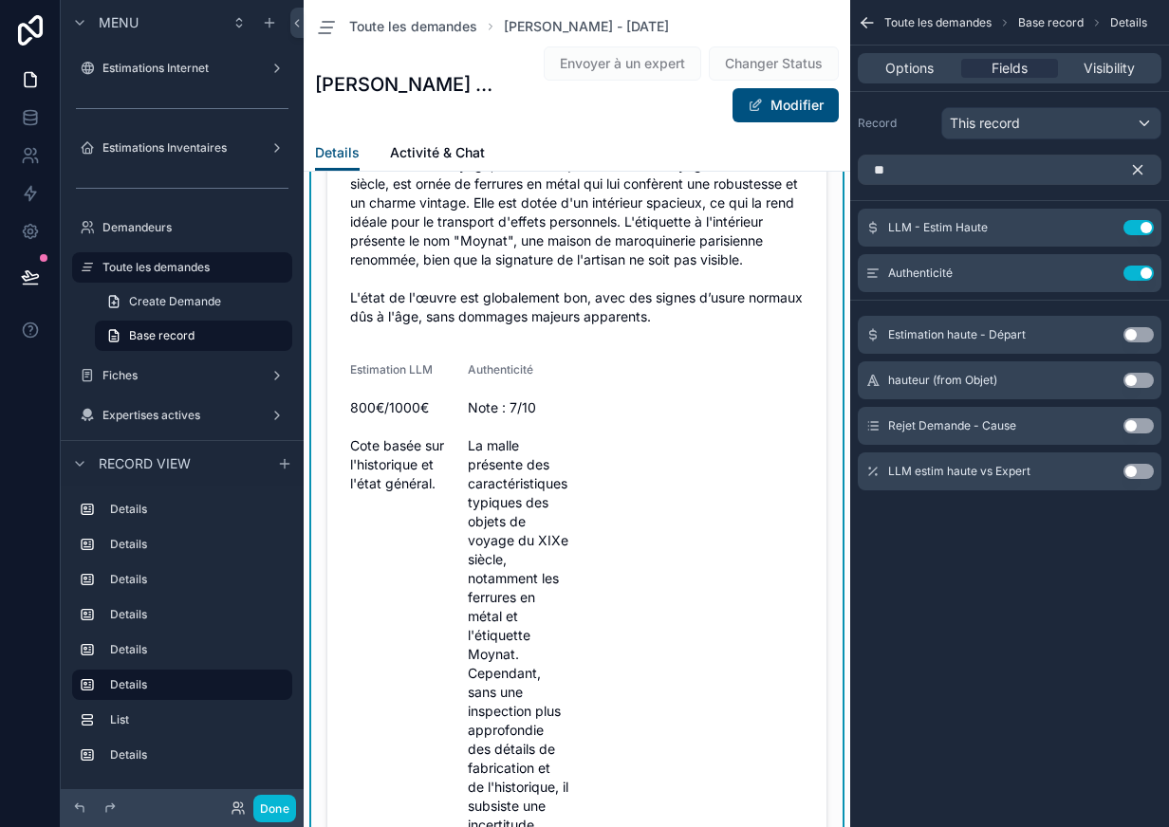
scroll to position [2680, 0]
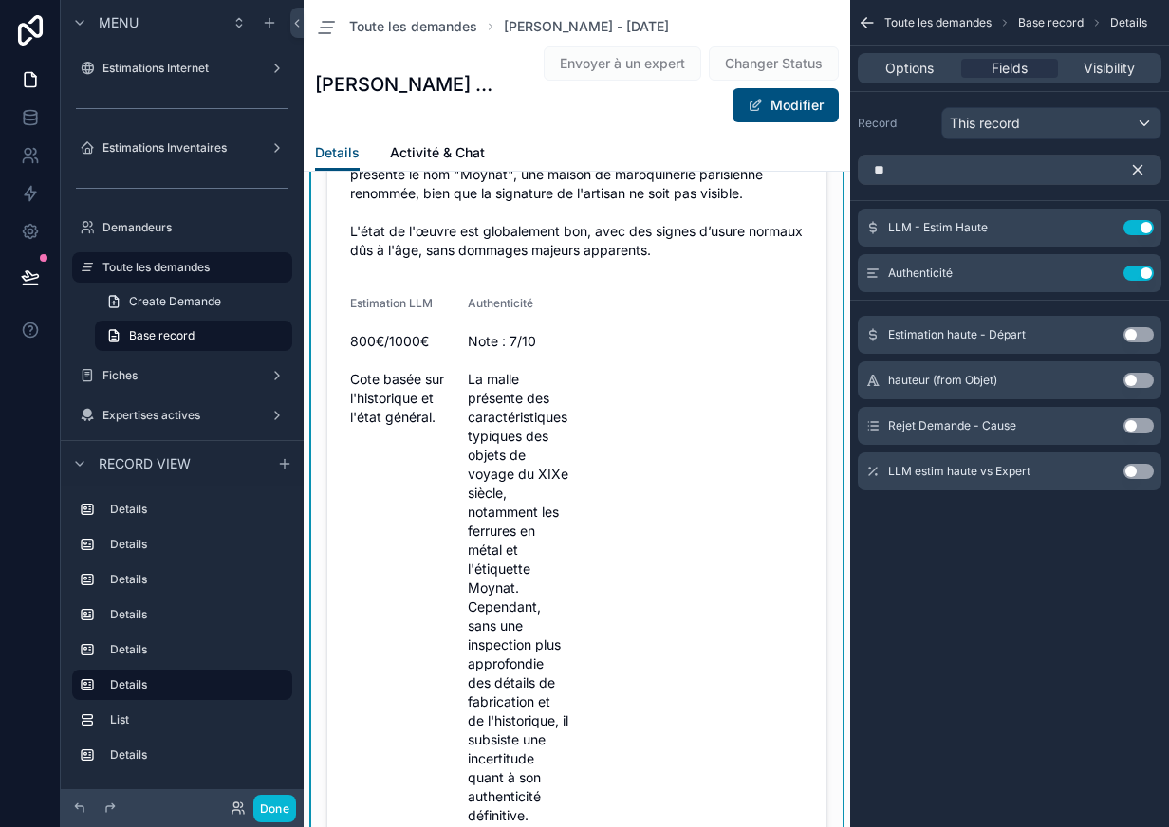
click at [1133, 172] on icon "scrollable content" at bounding box center [1137, 169] width 17 height 17
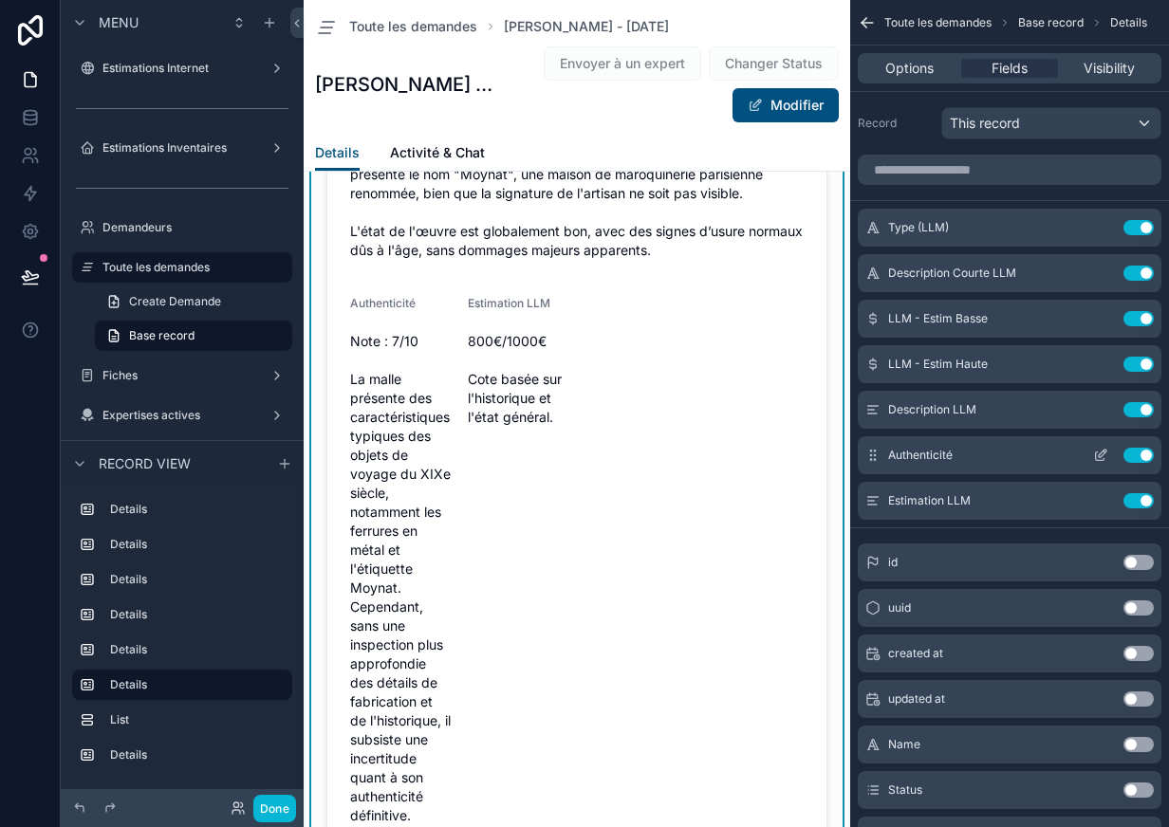
click at [1102, 456] on icon "scrollable content" at bounding box center [1100, 455] width 15 height 15
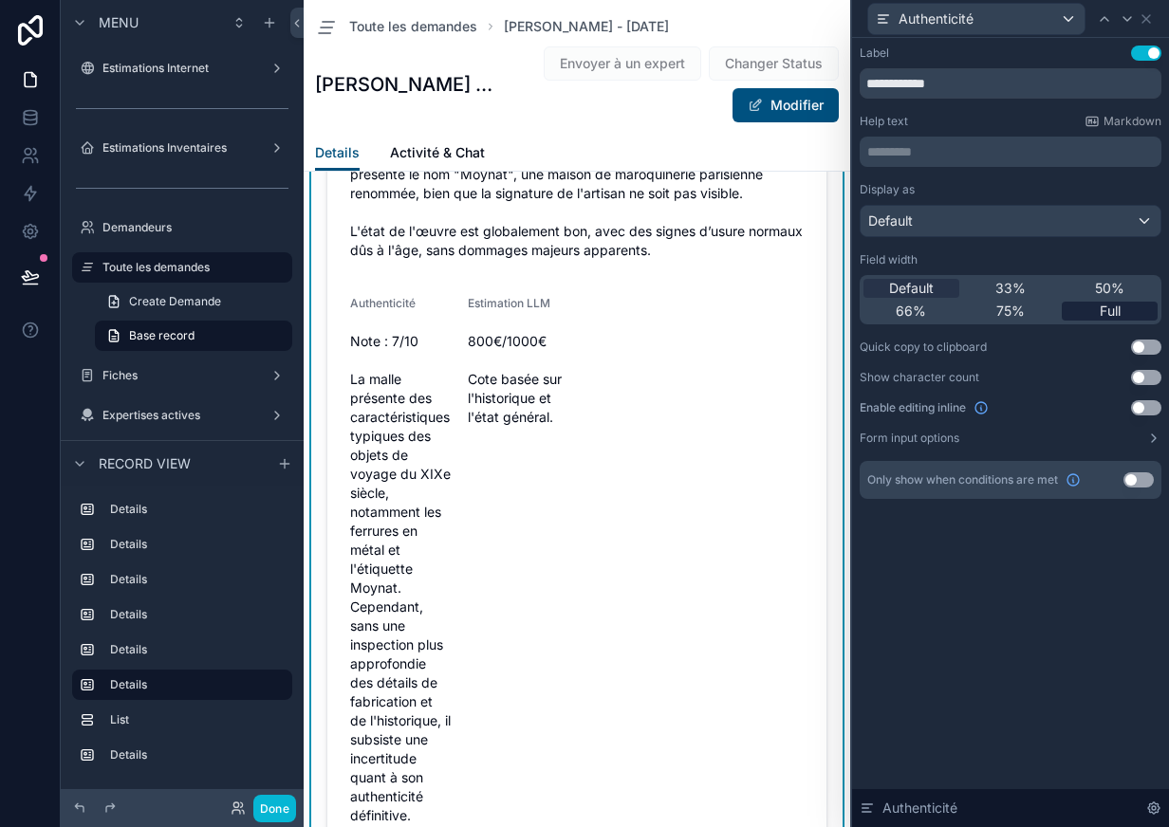
click at [1092, 305] on div "Full" at bounding box center [1110, 311] width 96 height 19
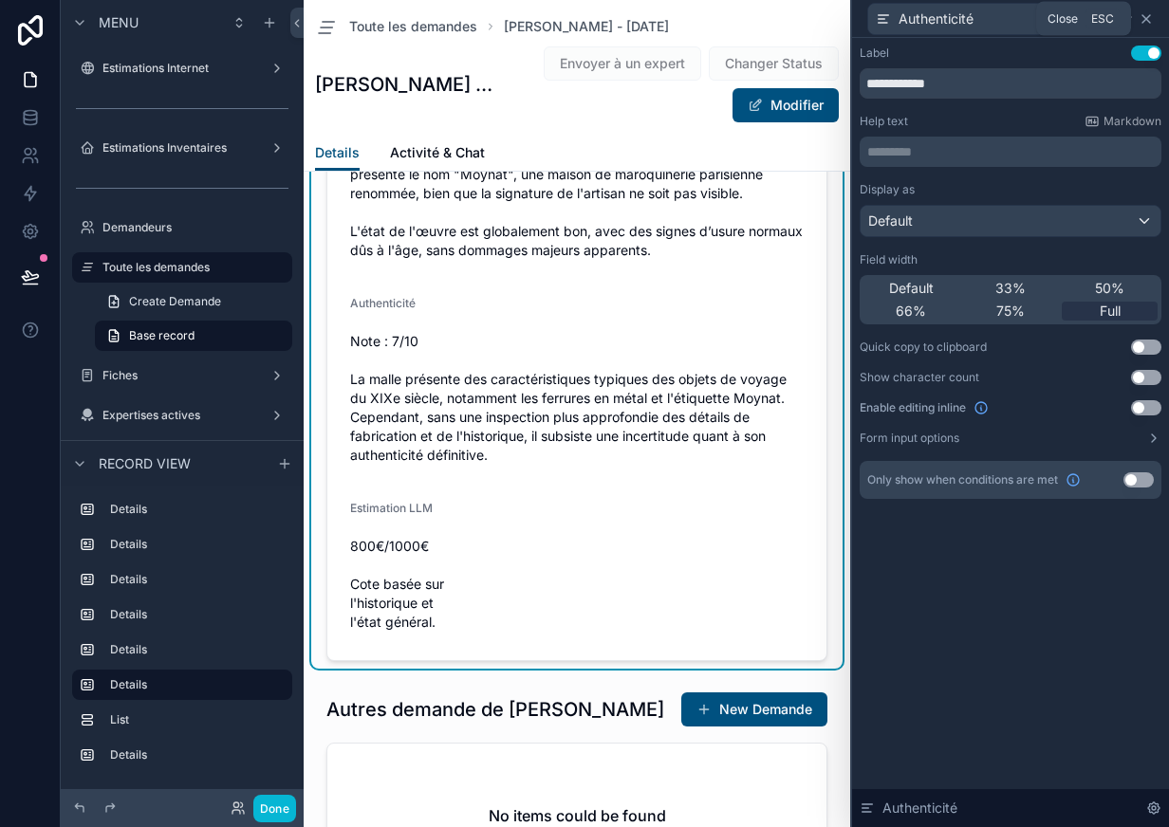
click at [1148, 20] on icon at bounding box center [1146, 19] width 8 height 8
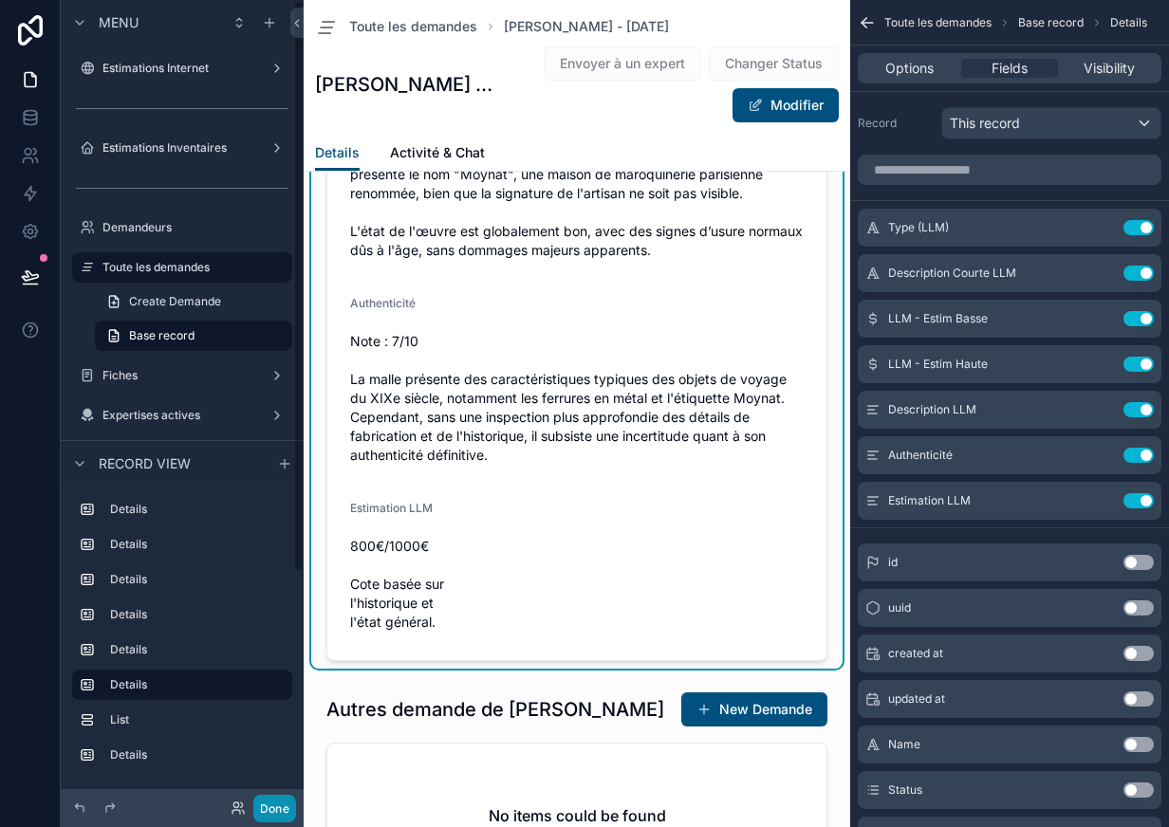
click at [259, 809] on button "Done" at bounding box center [274, 809] width 43 height 28
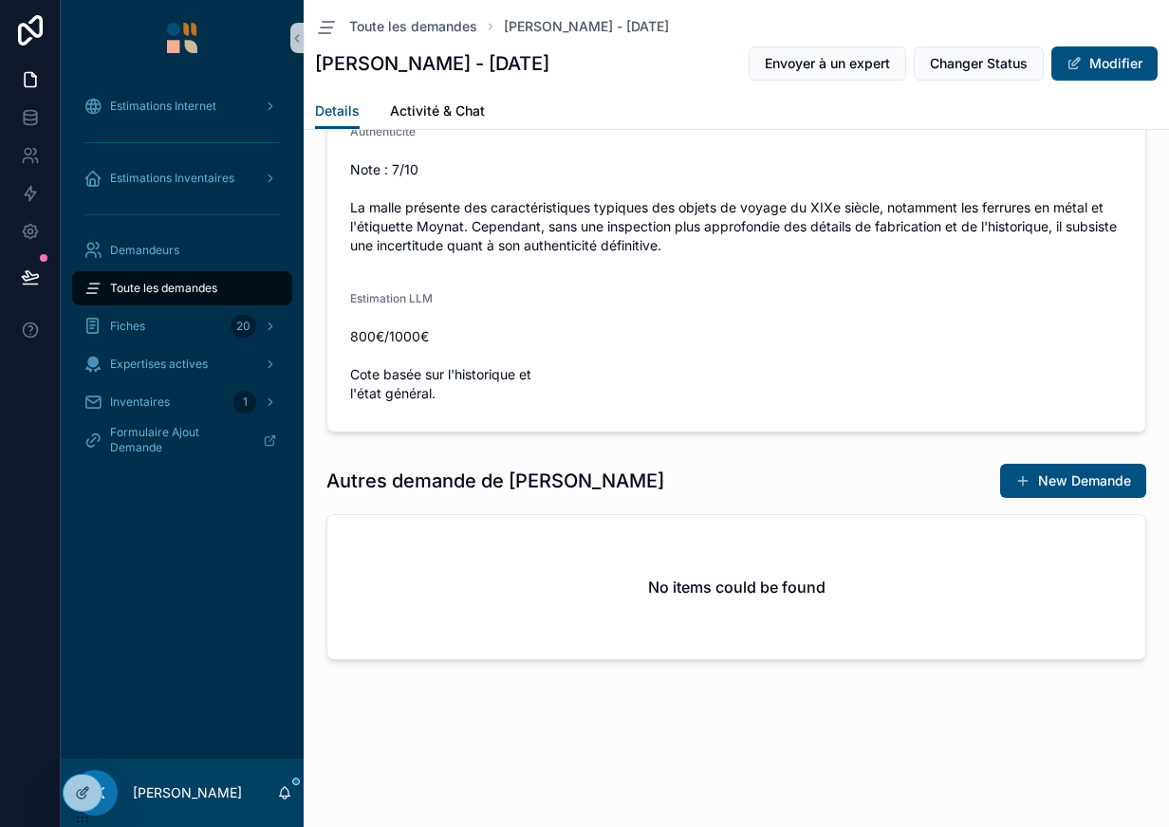
scroll to position [2582, 0]
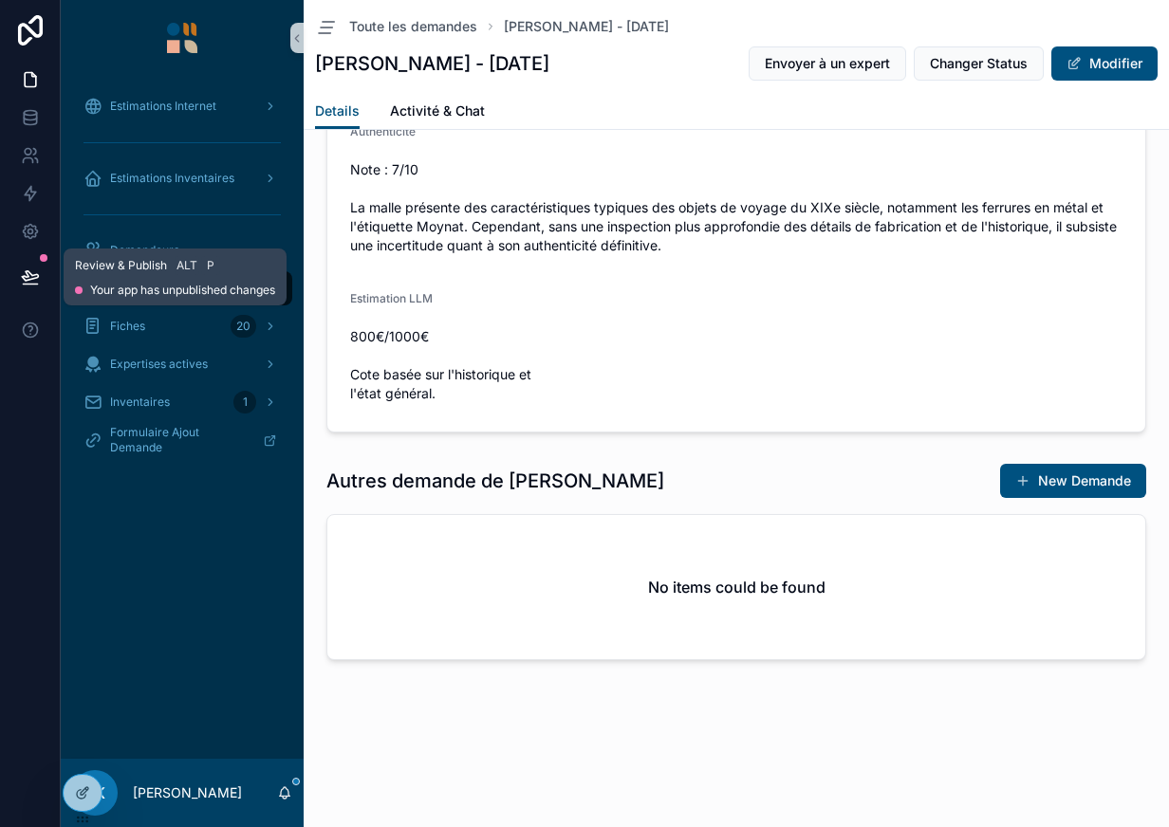
click at [37, 276] on icon at bounding box center [30, 275] width 16 height 9
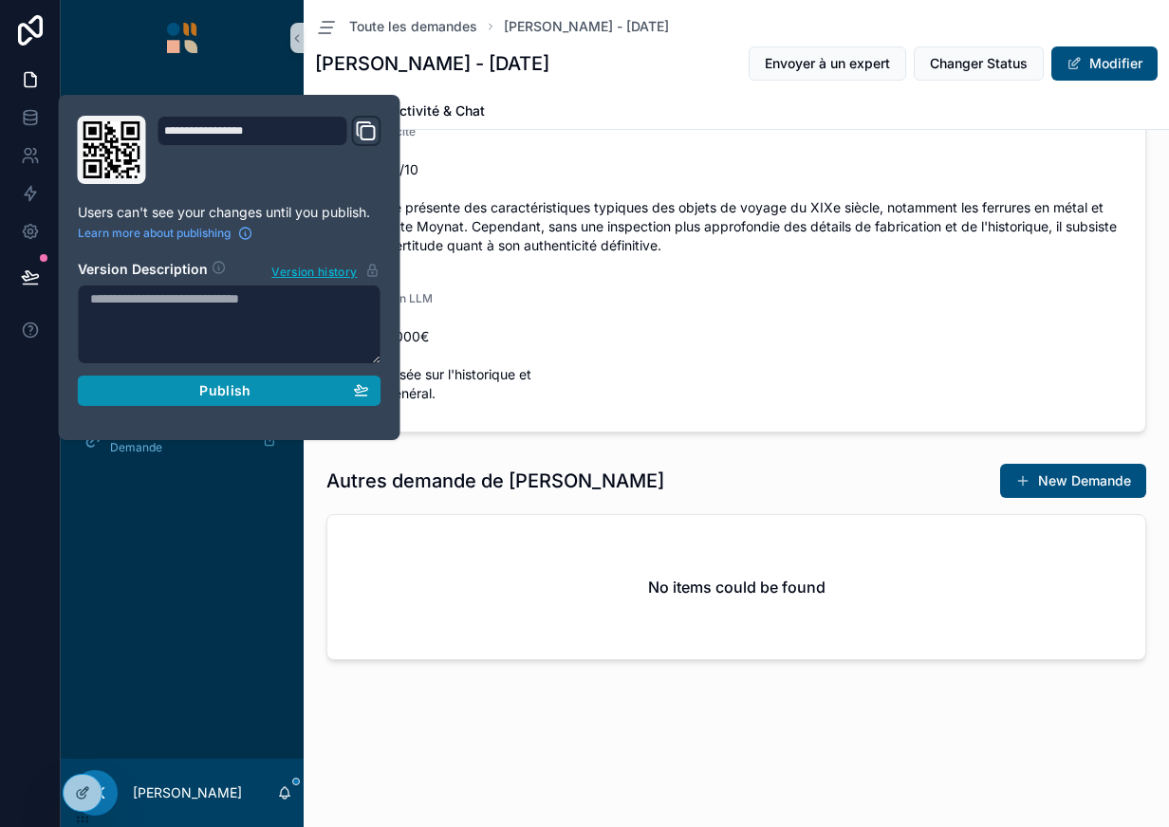
click at [221, 387] on span "Publish" at bounding box center [224, 390] width 51 height 17
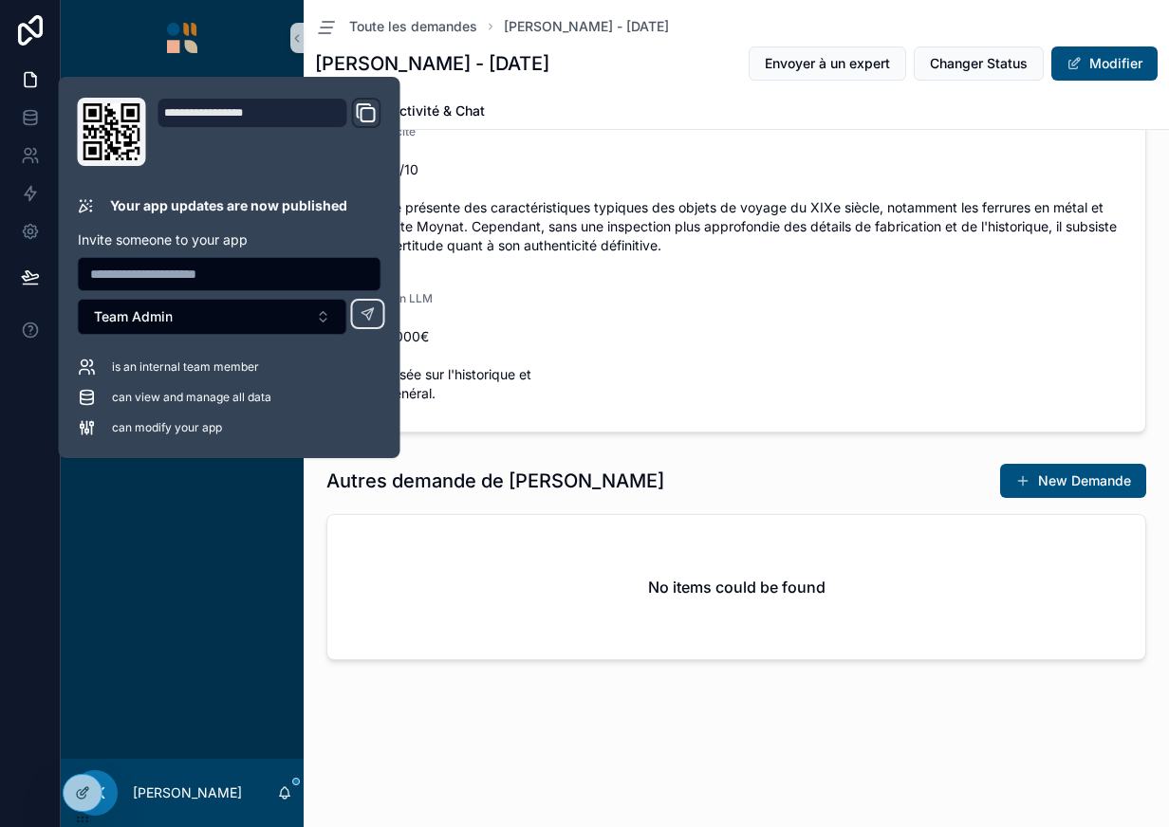
click at [198, 555] on div "Estimations Internet Estimations Inventaires Demandeurs Toute les demandes Fich…" at bounding box center [182, 417] width 243 height 683
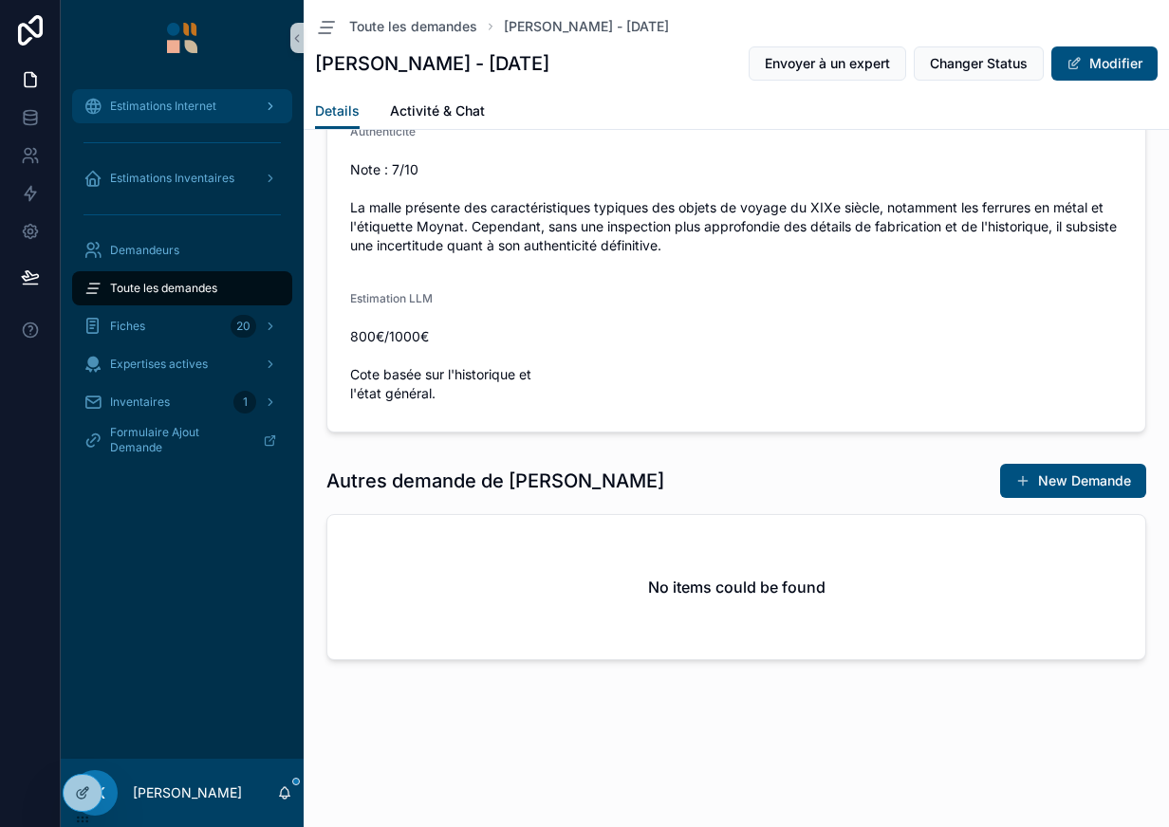
click at [195, 108] on span "Estimations Internet" at bounding box center [163, 106] width 106 height 15
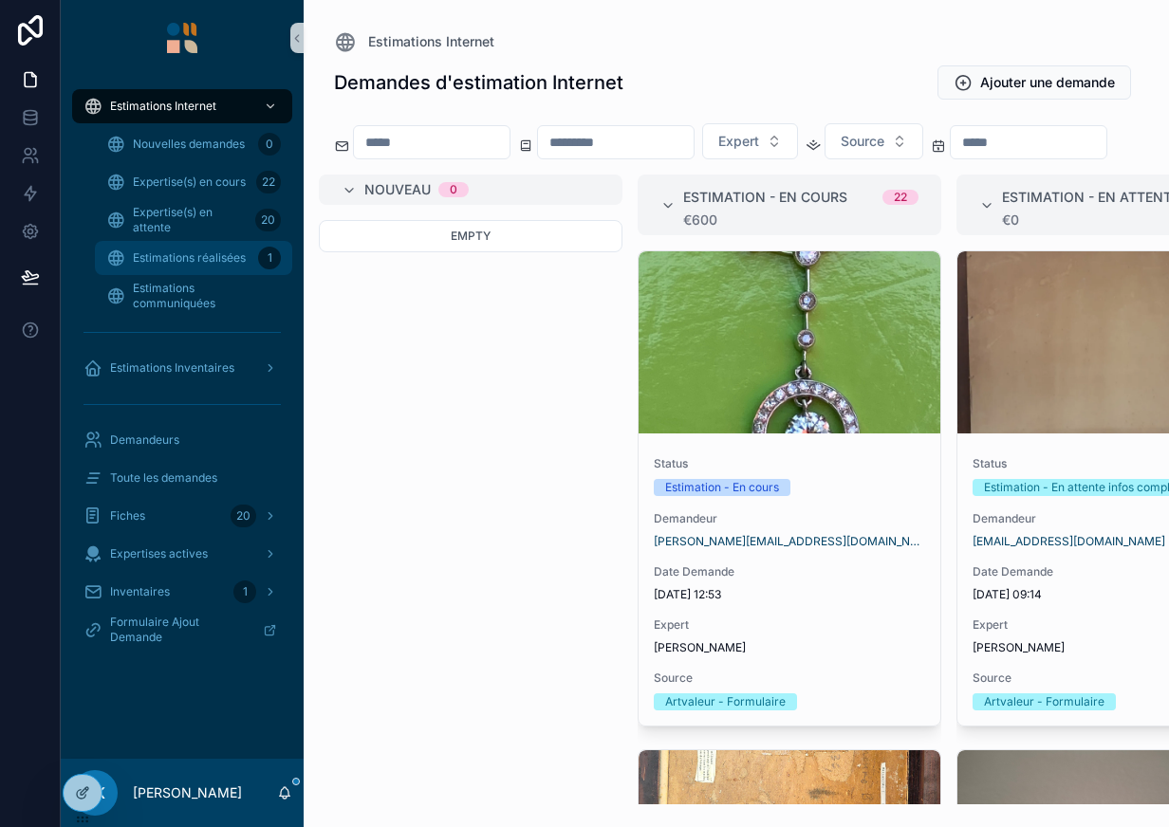
click at [195, 267] on div "Estimations réalisées 1" at bounding box center [193, 258] width 175 height 30
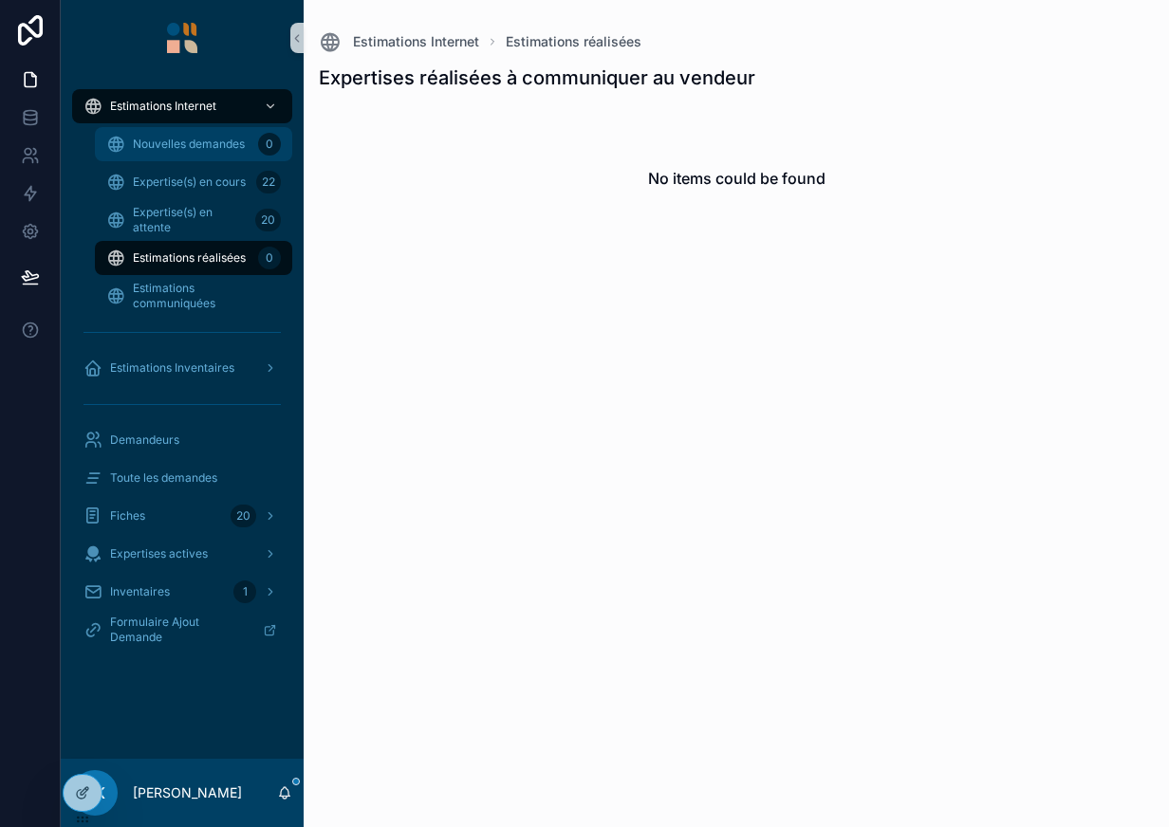
click at [186, 152] on div "Nouvelles demandes 0" at bounding box center [193, 144] width 175 height 30
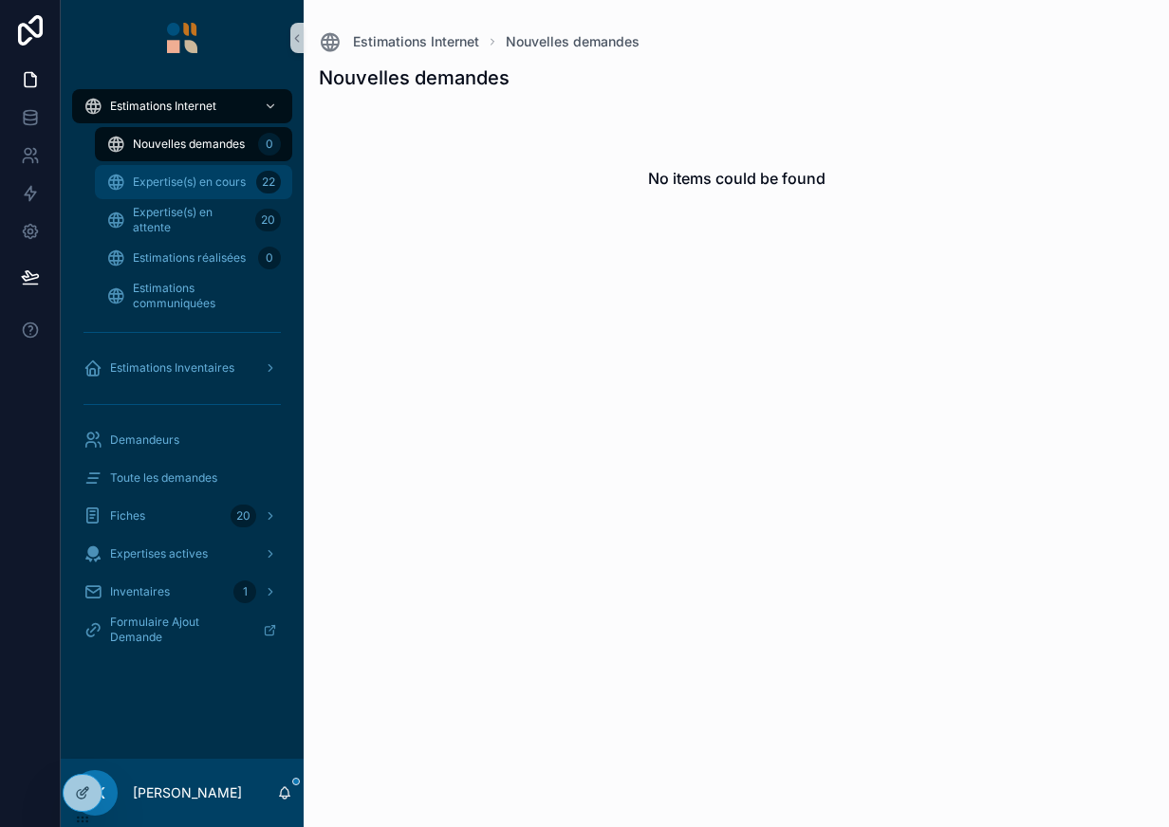
click at [184, 178] on span "Expertise(s) en cours" at bounding box center [189, 182] width 113 height 15
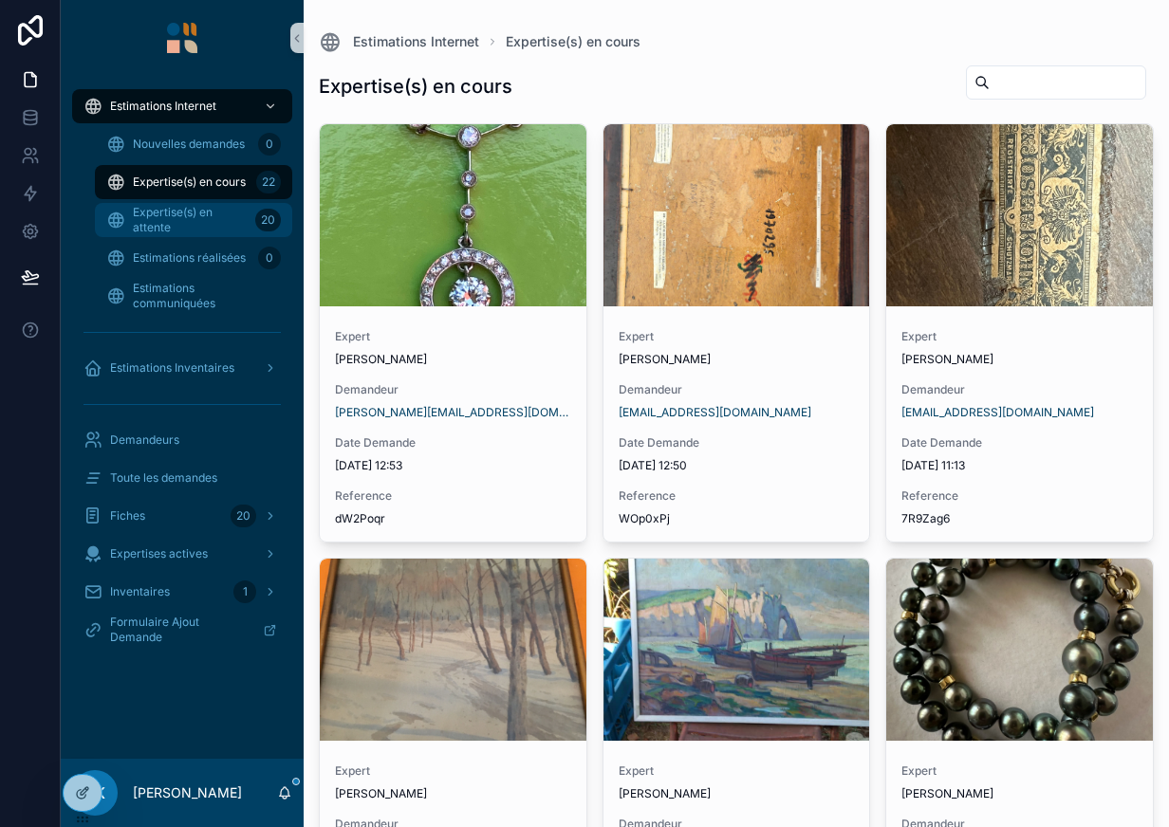
click at [182, 213] on span "Expertise(s) en attente" at bounding box center [190, 220] width 115 height 30
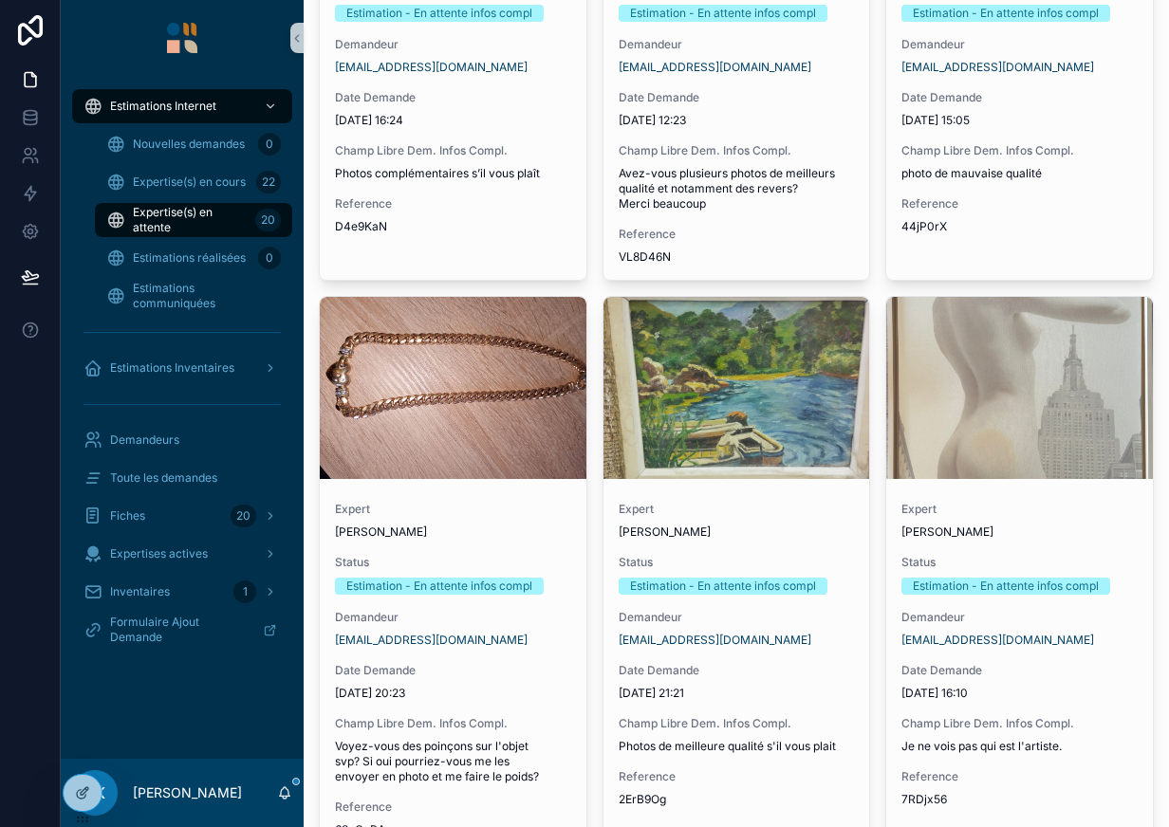
scroll to position [3030, 0]
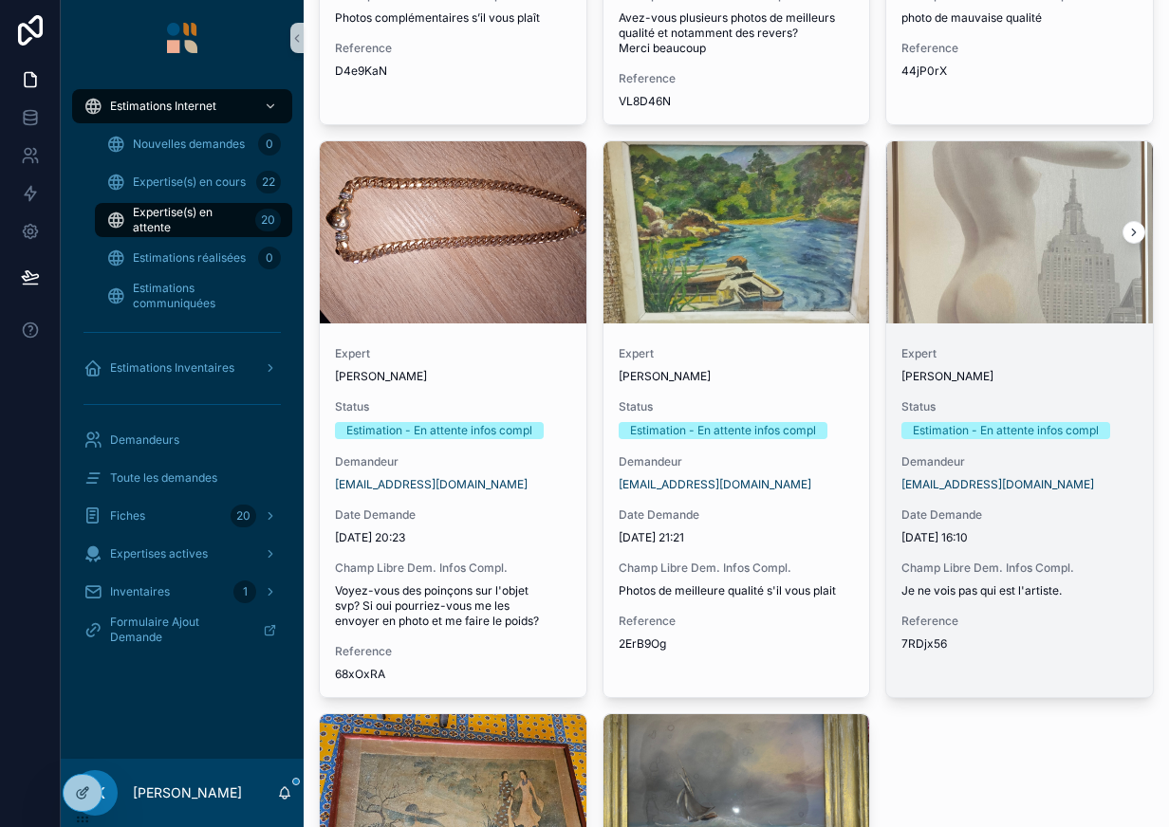
click at [1040, 378] on div "[PERSON_NAME]" at bounding box center [1019, 376] width 236 height 15
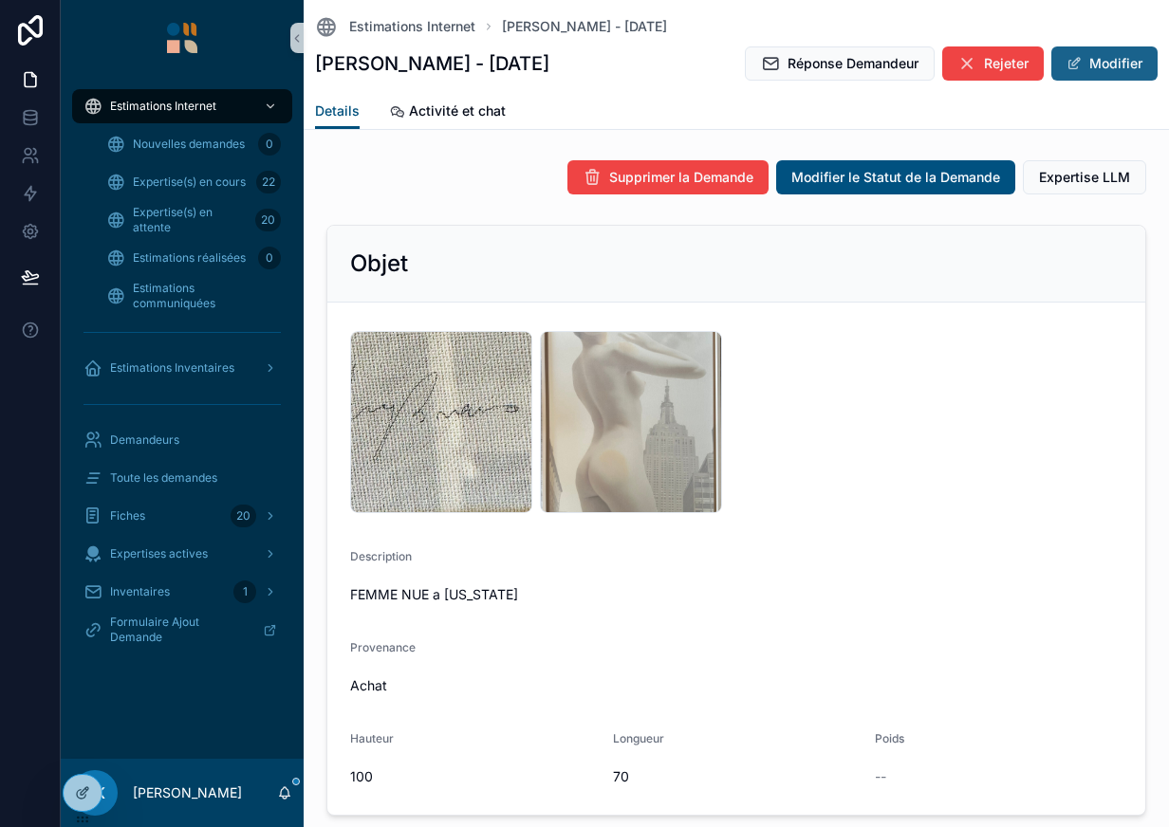
click at [1066, 66] on span "scrollable content" at bounding box center [1073, 63] width 15 height 15
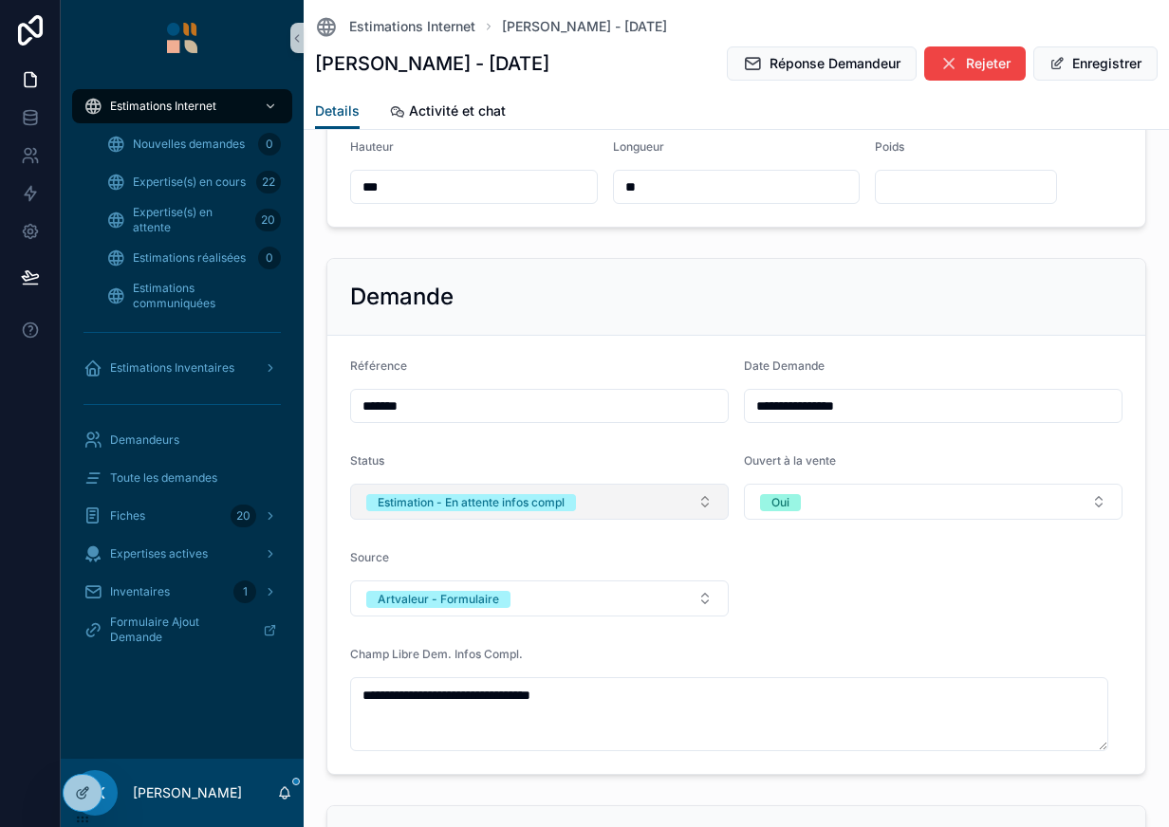
scroll to position [615, 0]
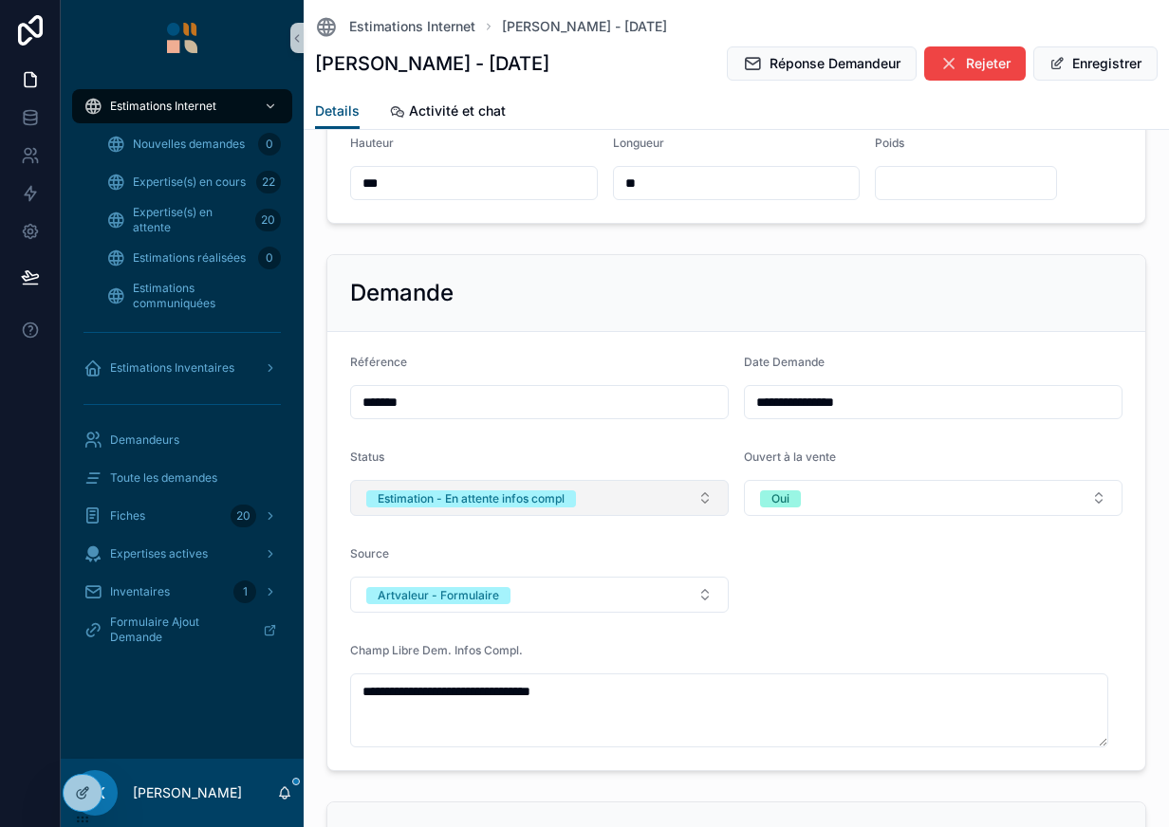
click at [571, 489] on span "Estimation - En attente infos compl" at bounding box center [471, 498] width 210 height 19
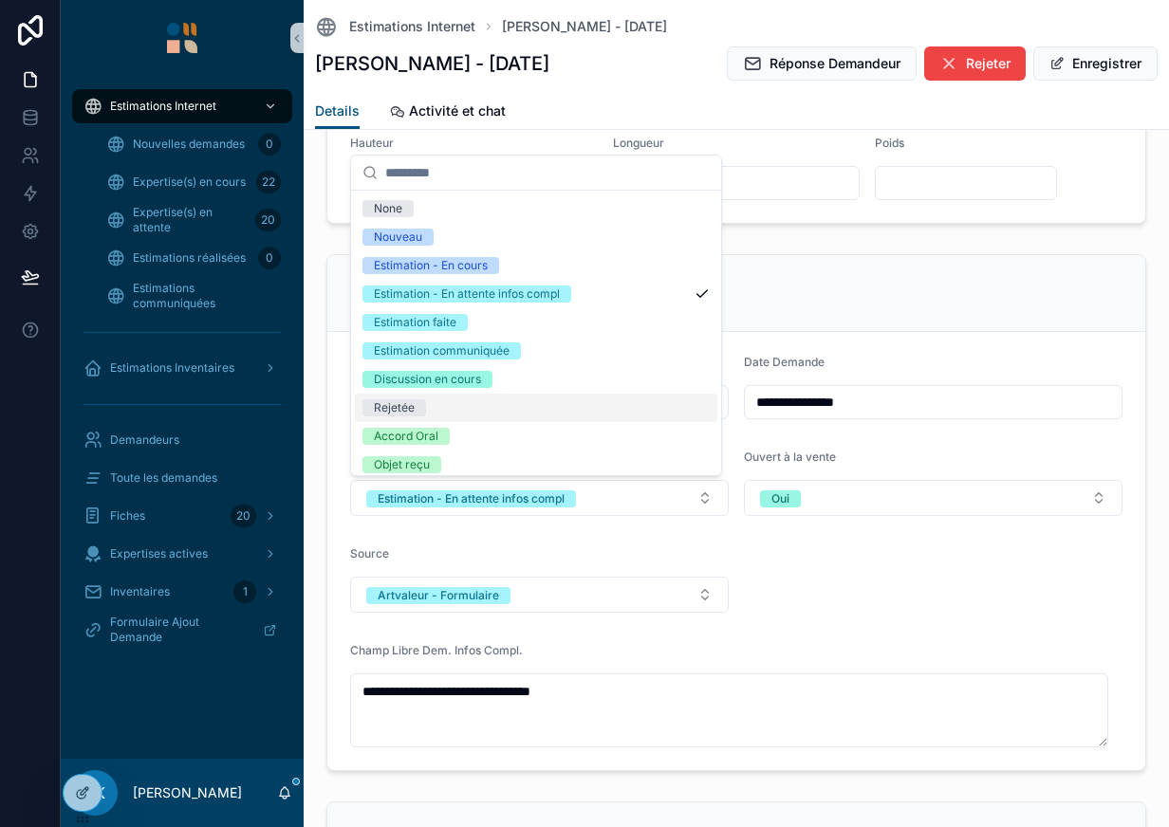
scroll to position [150, 0]
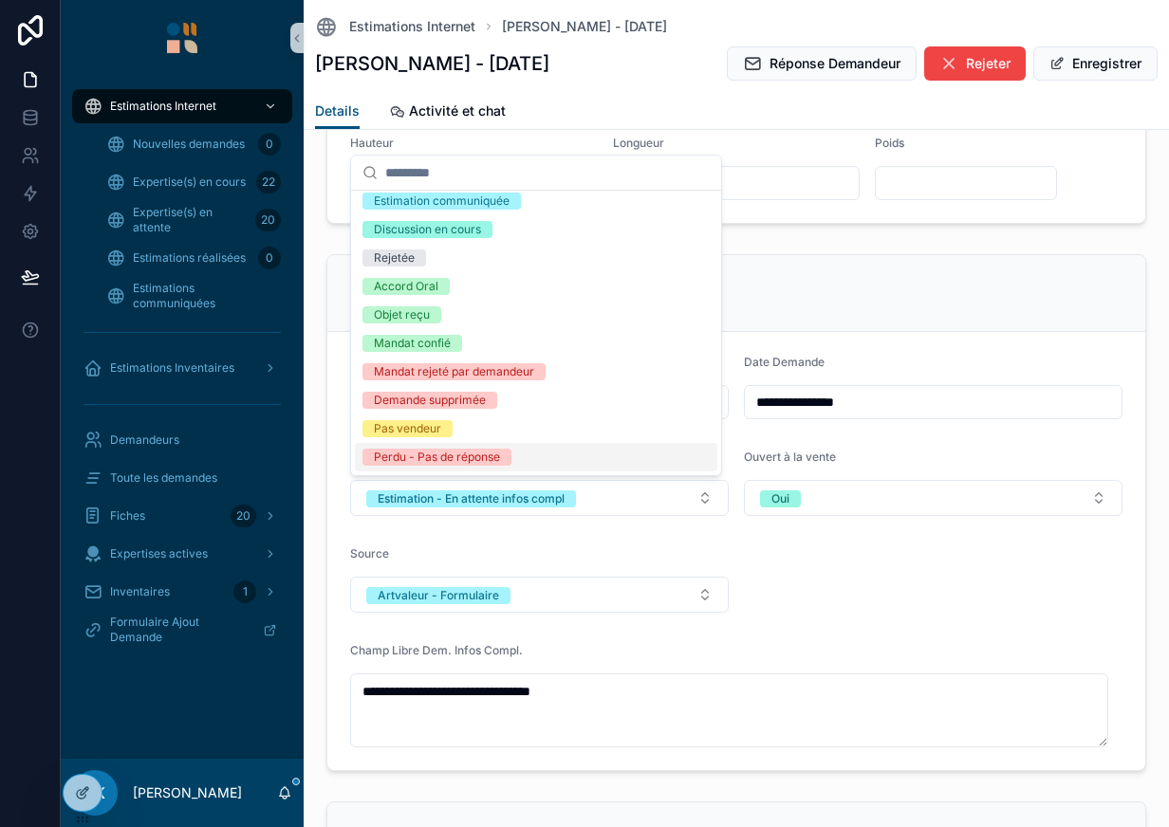
click at [492, 455] on div "Perdu - Pas de réponse" at bounding box center [437, 457] width 126 height 17
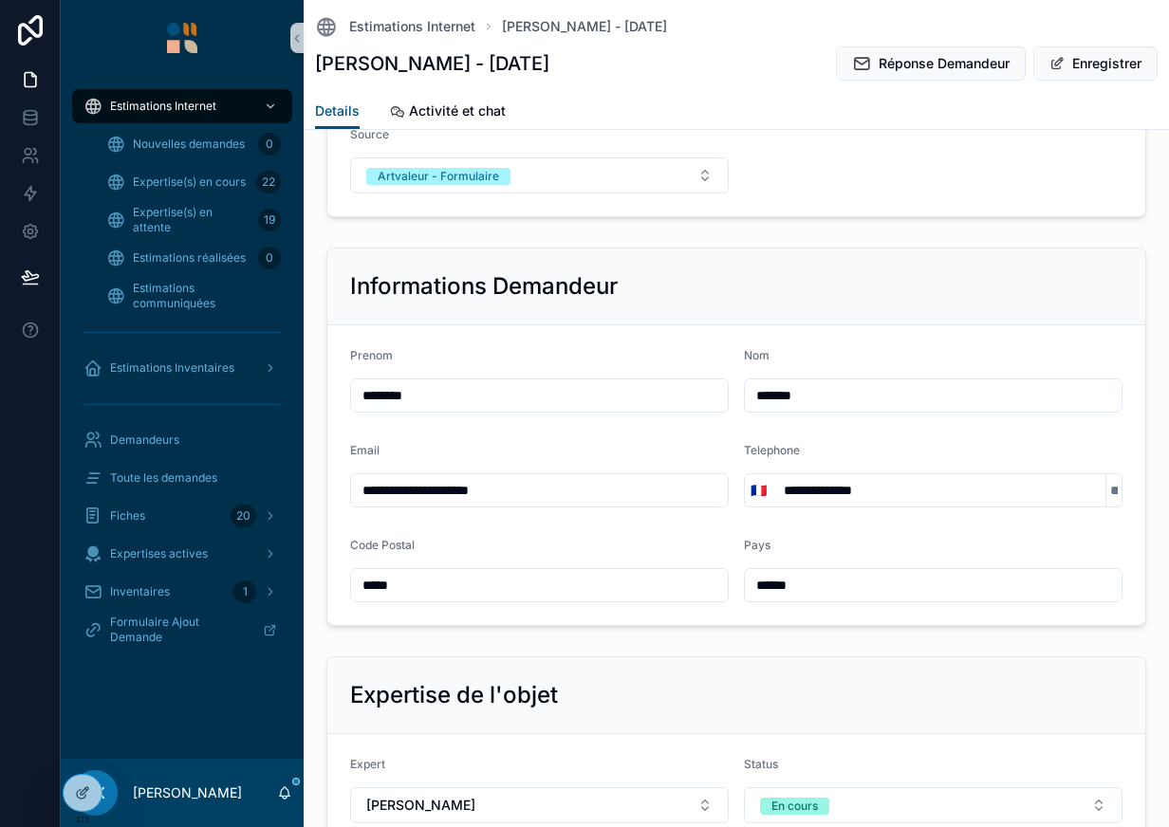
scroll to position [1265, 0]
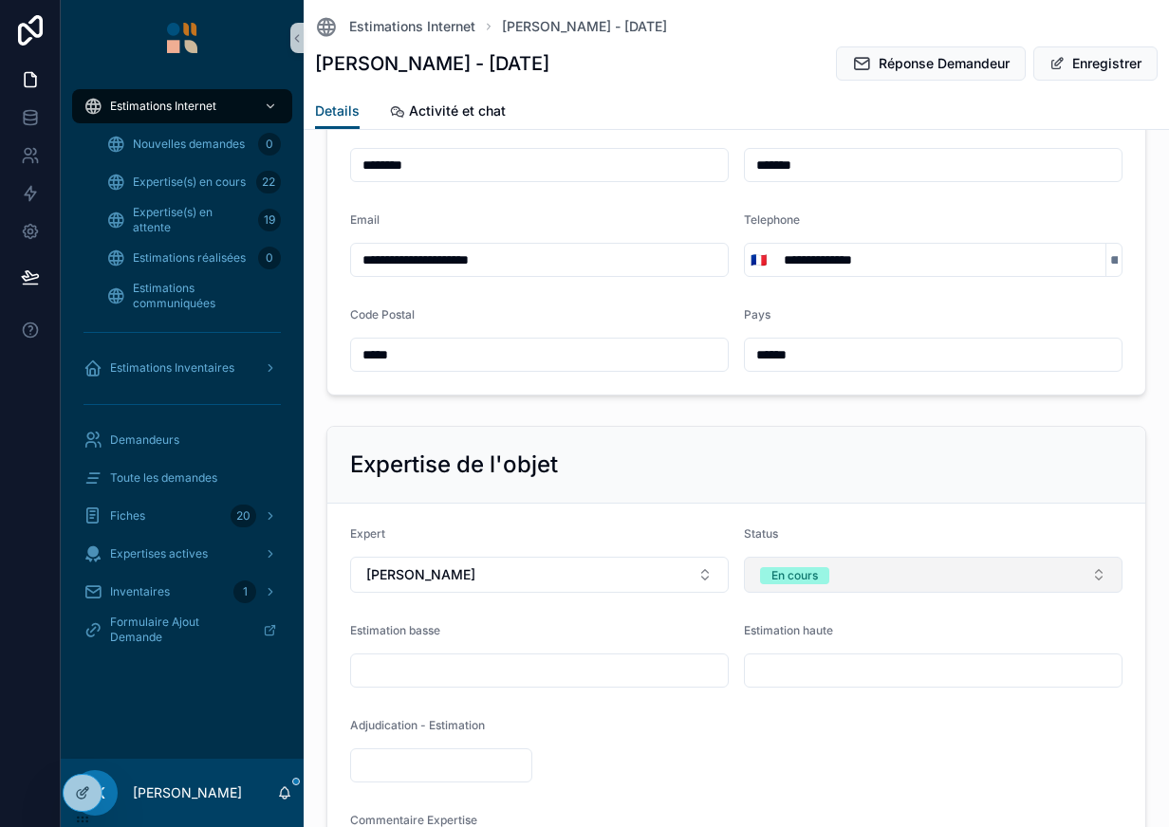
click at [804, 573] on div "En cours" at bounding box center [794, 575] width 46 height 17
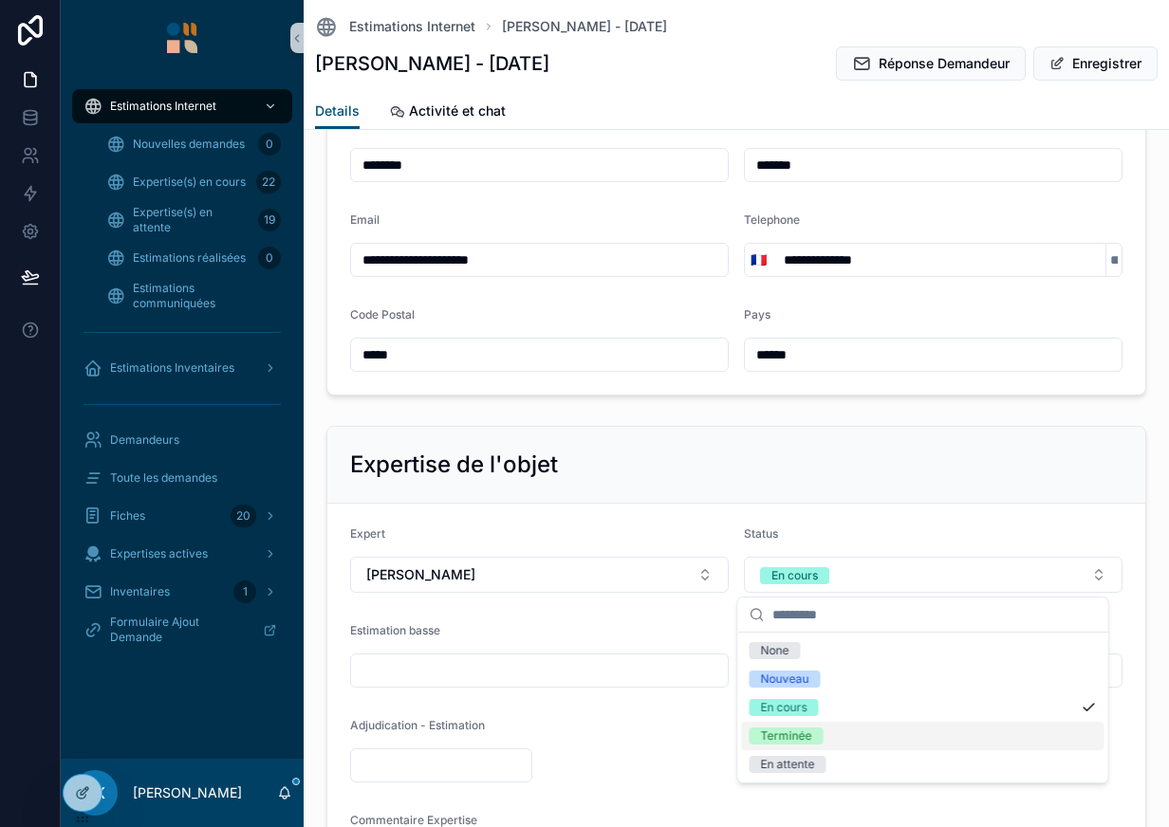
click at [796, 725] on div "Terminée" at bounding box center [923, 736] width 362 height 28
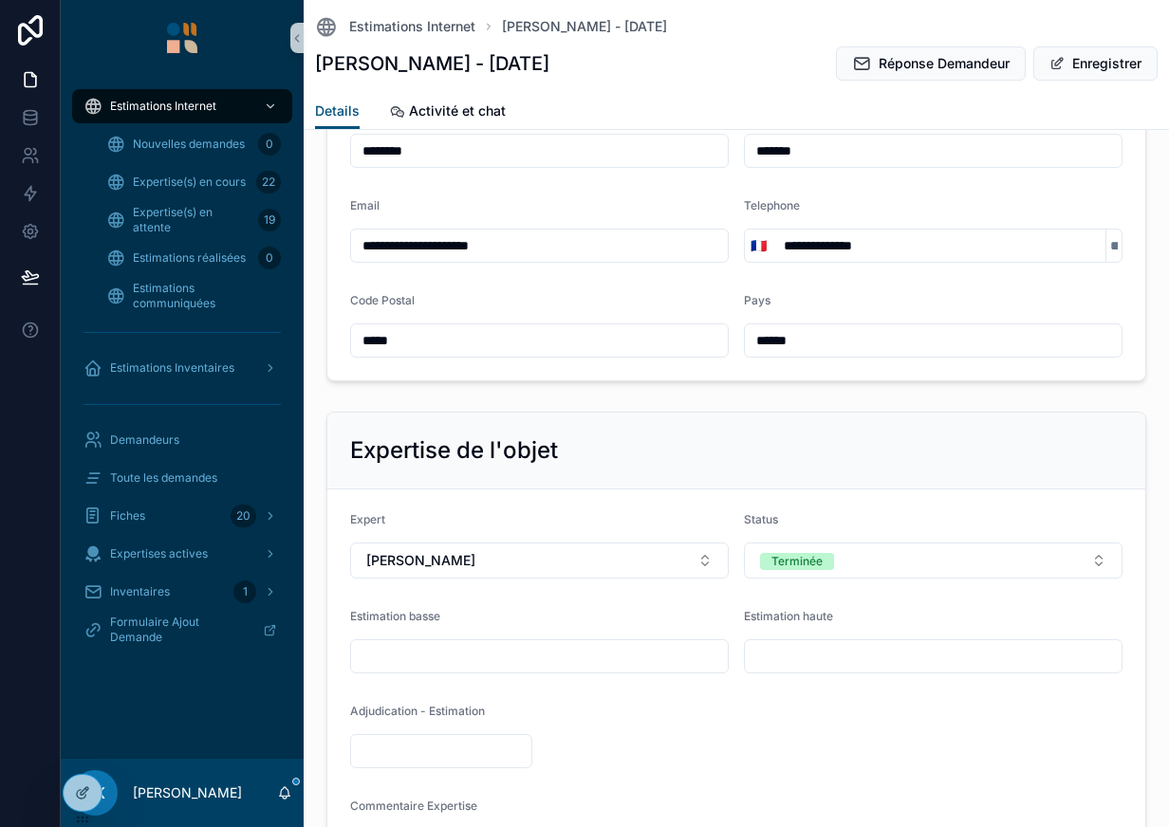
scroll to position [1276, 0]
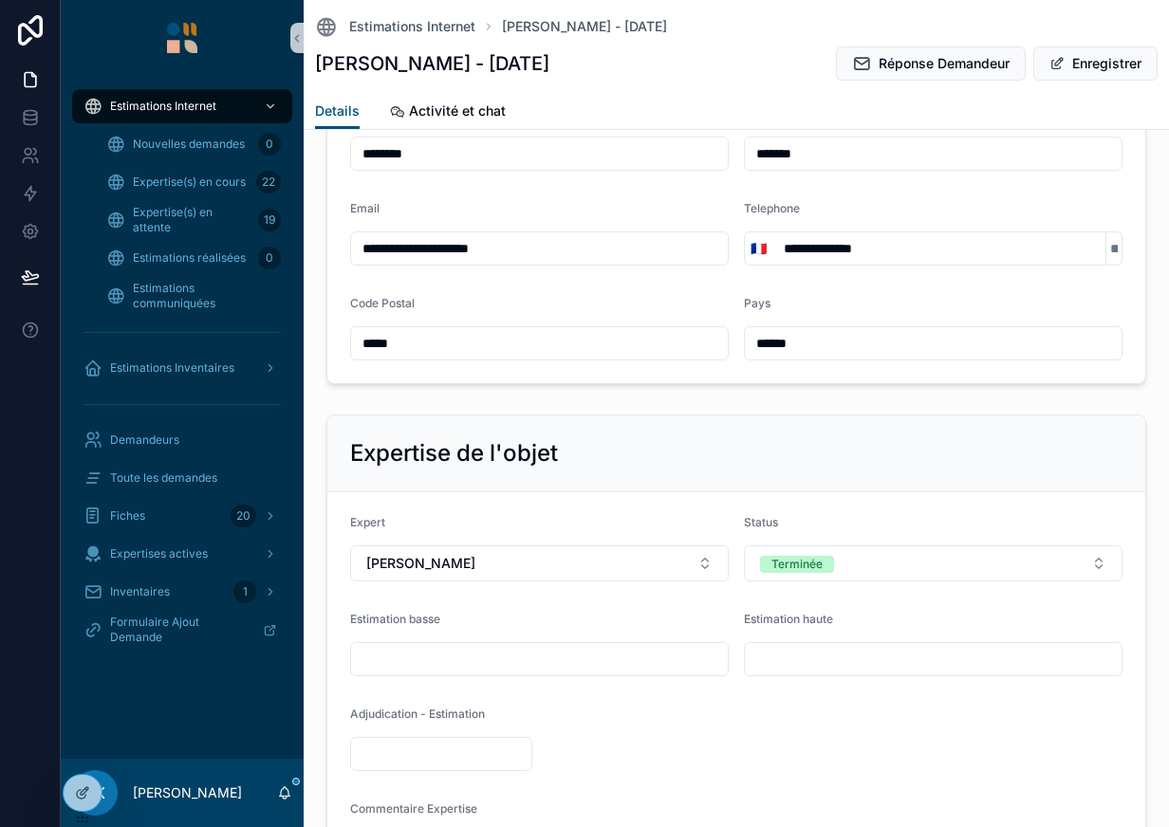
click at [744, 546] on button "Terminée" at bounding box center [933, 564] width 379 height 36
click at [705, 315] on div "Code Postal" at bounding box center [539, 307] width 379 height 23
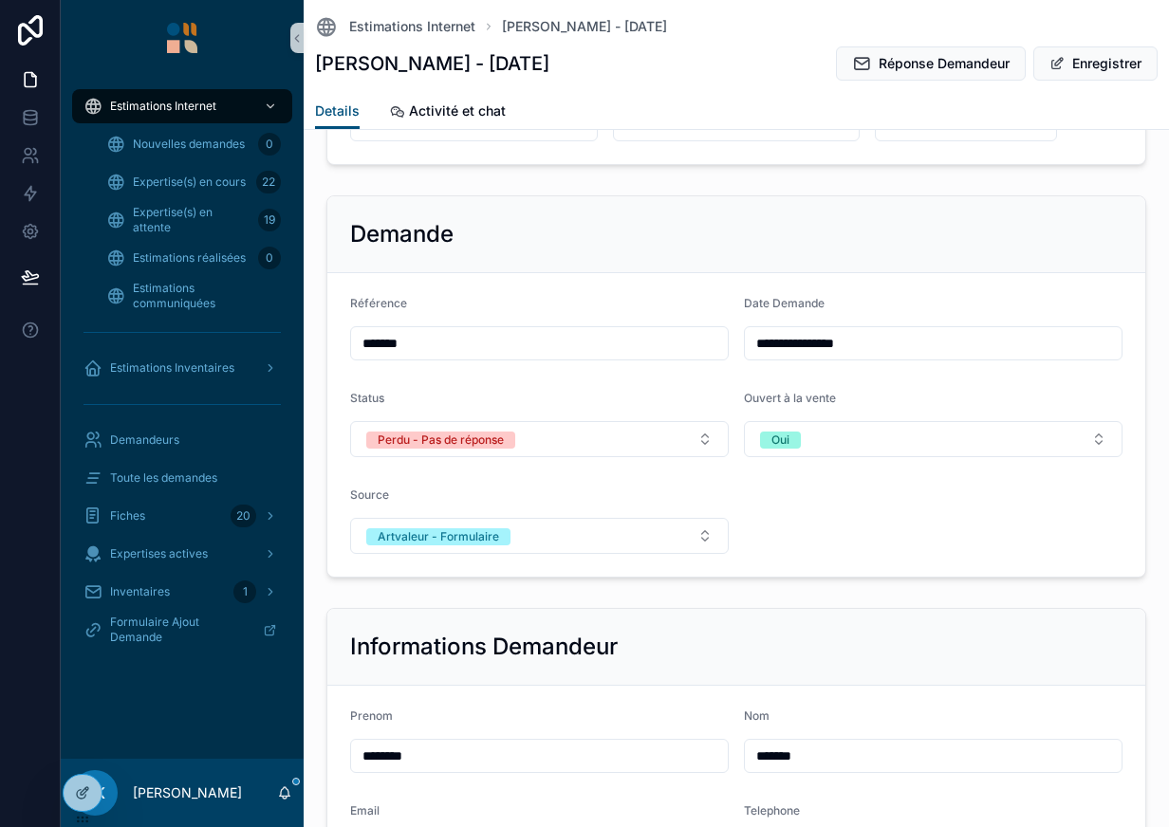
scroll to position [675, 0]
